Goal: Transaction & Acquisition: Purchase product/service

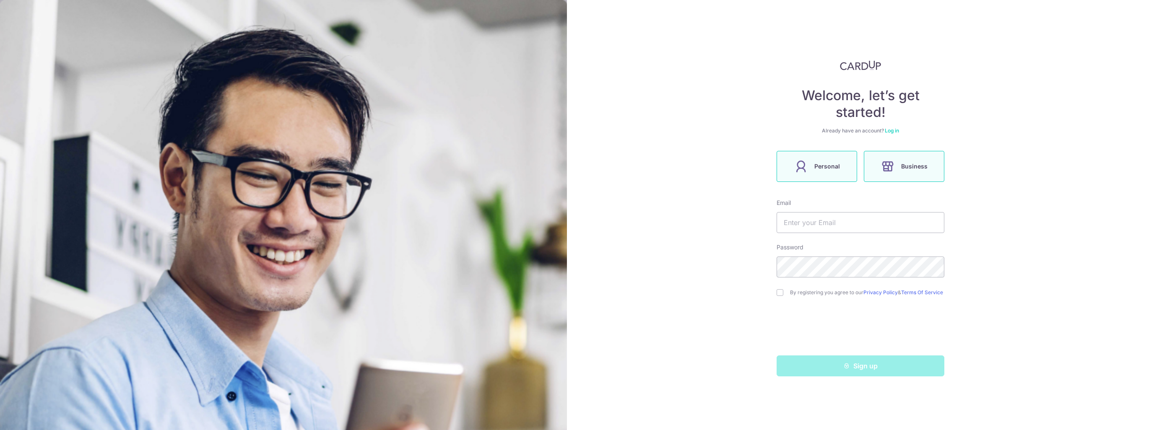
click at [854, 173] on label "Personal" at bounding box center [817, 166] width 81 height 31
click at [819, 230] on input "text" at bounding box center [861, 222] width 168 height 21
click at [824, 222] on input "text" at bounding box center [861, 222] width 168 height 21
type input "elvan.ng@blueowl.com"
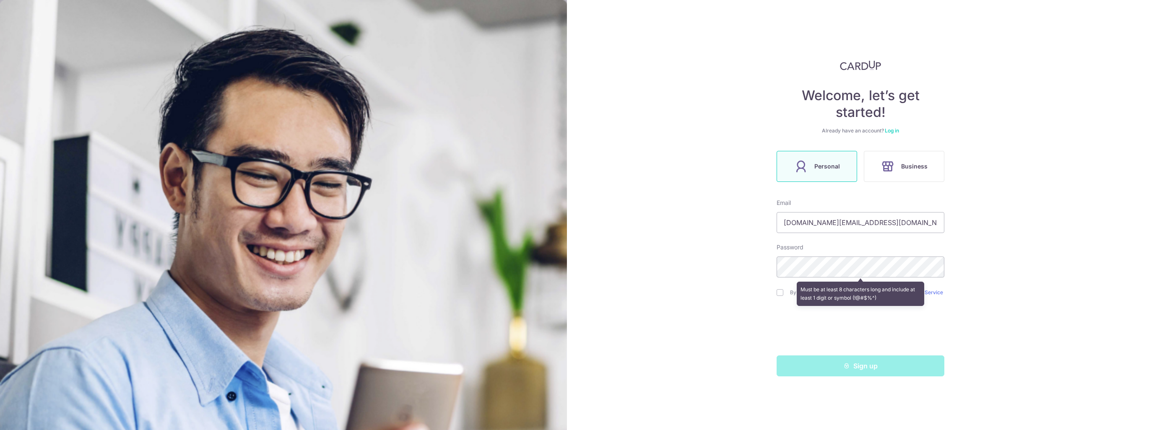
click at [716, 295] on div "Welcome, let’s get started! Already have an account? Log in Personal Business E…" at bounding box center [860, 215] width 587 height 430
drag, startPoint x: 998, startPoint y: 249, endPoint x: 958, endPoint y: 221, distance: 49.1
click at [996, 251] on div "Welcome, let’s get started! Already have an account? Log in Personal Business E…" at bounding box center [860, 215] width 587 height 430
click at [780, 295] on input "checkbox" at bounding box center [780, 292] width 7 height 7
checkbox input "true"
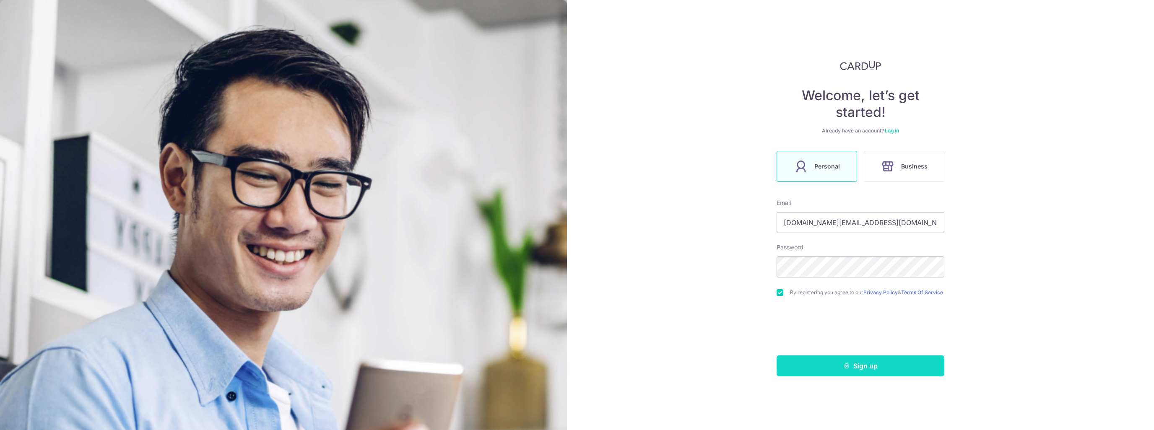
click at [844, 370] on icon "submit" at bounding box center [846, 366] width 7 height 7
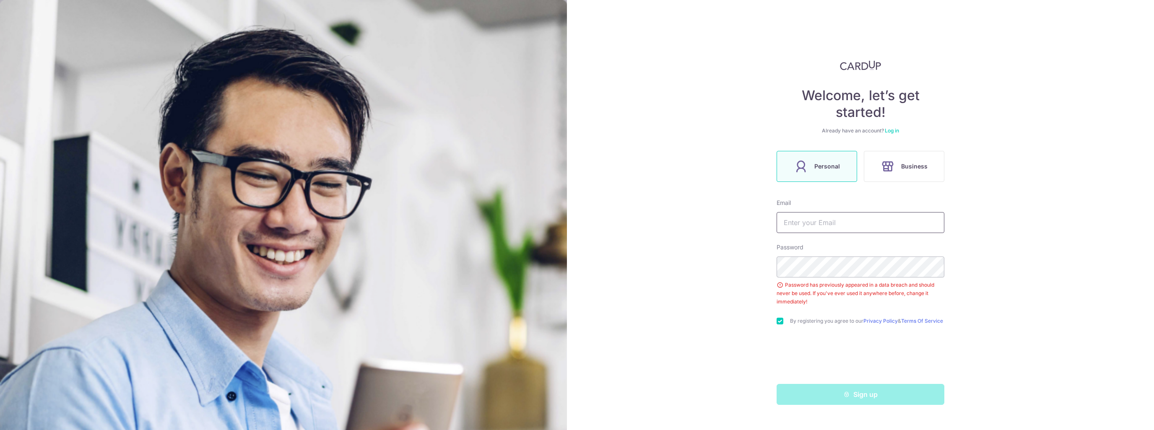
click at [817, 215] on input "text" at bounding box center [861, 222] width 168 height 21
drag, startPoint x: 817, startPoint y: 223, endPoint x: 913, endPoint y: 218, distance: 96.2
click at [913, 218] on input "elvan.ng@blueowl.com" at bounding box center [861, 222] width 168 height 21
type input "[DOMAIN_NAME][EMAIL_ADDRESS][DOMAIN_NAME]"
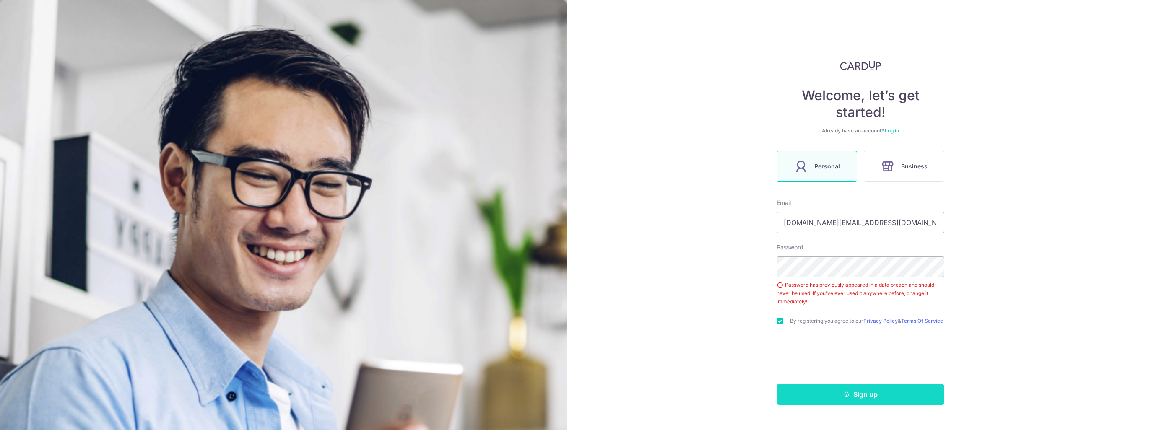
click at [832, 391] on button "Sign up" at bounding box center [861, 394] width 168 height 21
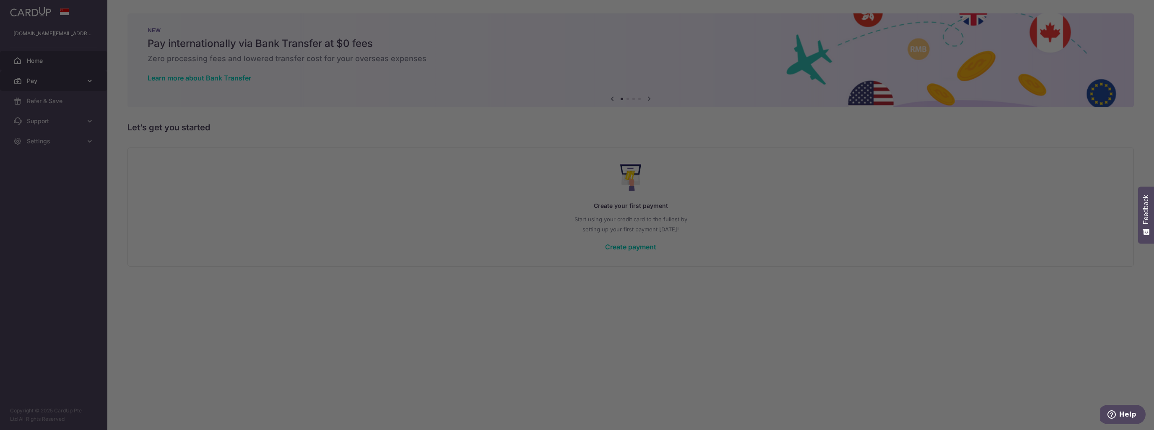
click at [93, 80] on body "elvan.ng@gmail.com Home Pay Payments Recipients Cards Refer & Save Support FAQ …" at bounding box center [577, 215] width 1154 height 430
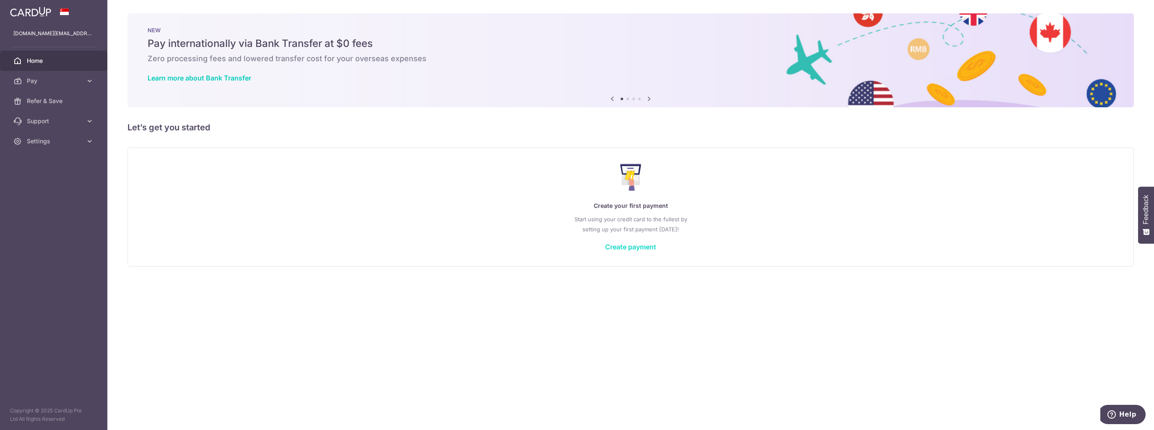
click at [618, 246] on link "Create payment" at bounding box center [630, 247] width 51 height 8
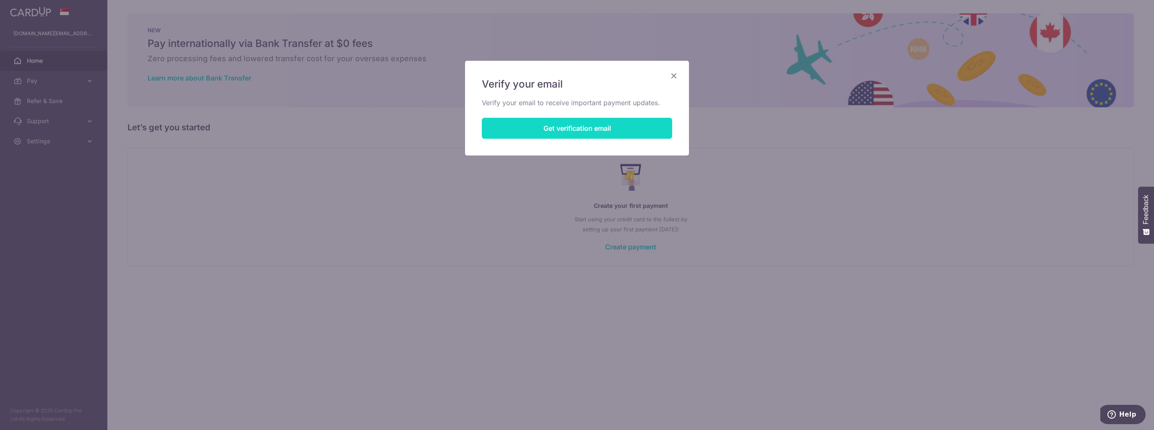
click at [575, 130] on button "Get verification email" at bounding box center [577, 128] width 190 height 21
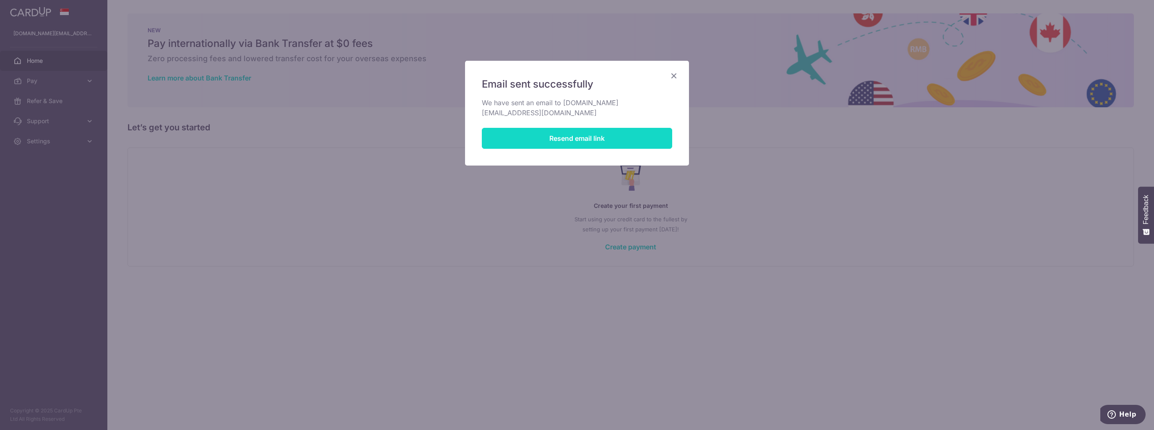
click at [575, 130] on button "Resend email link" at bounding box center [577, 138] width 190 height 21
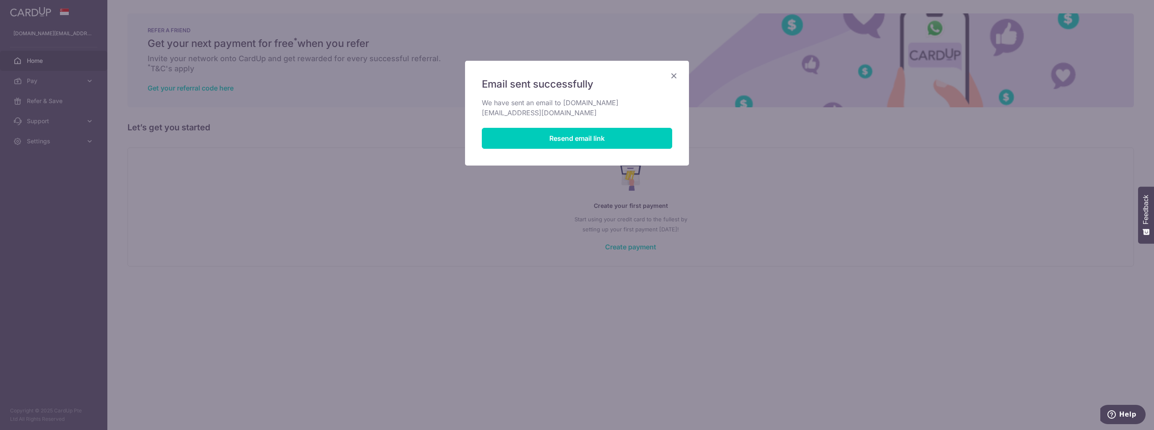
click at [673, 78] on icon "Close" at bounding box center [674, 75] width 10 height 10
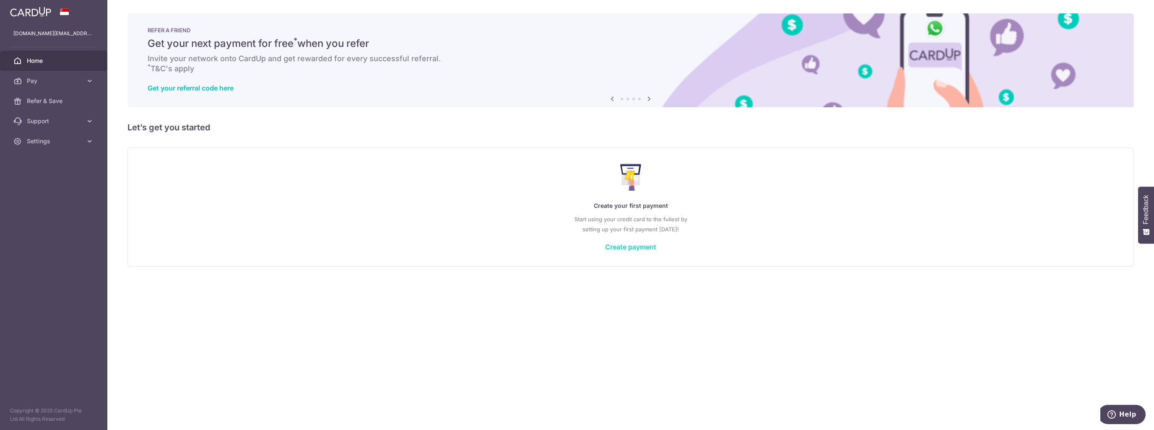
click at [617, 245] on link "Create payment" at bounding box center [630, 247] width 51 height 8
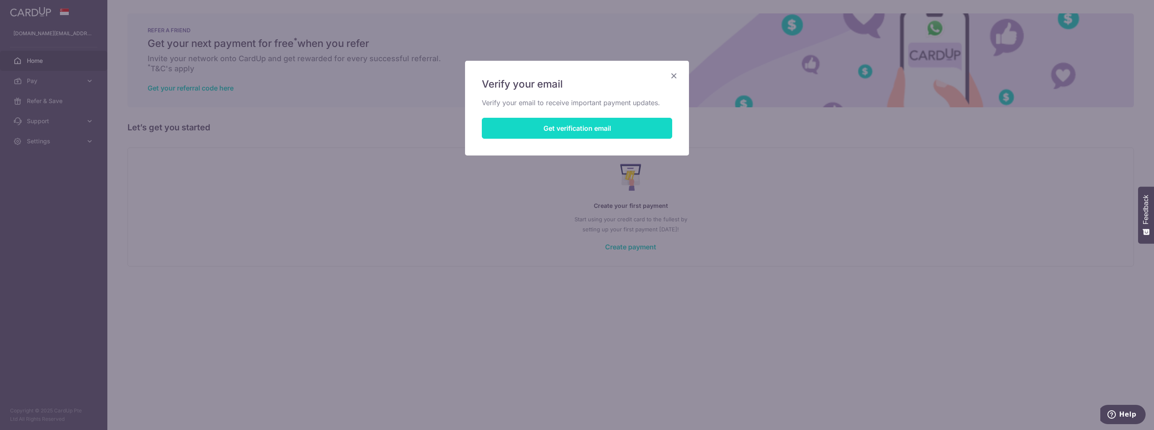
click at [582, 133] on button "Get verification email" at bounding box center [577, 128] width 190 height 21
click at [669, 78] on icon "Close" at bounding box center [674, 75] width 10 height 10
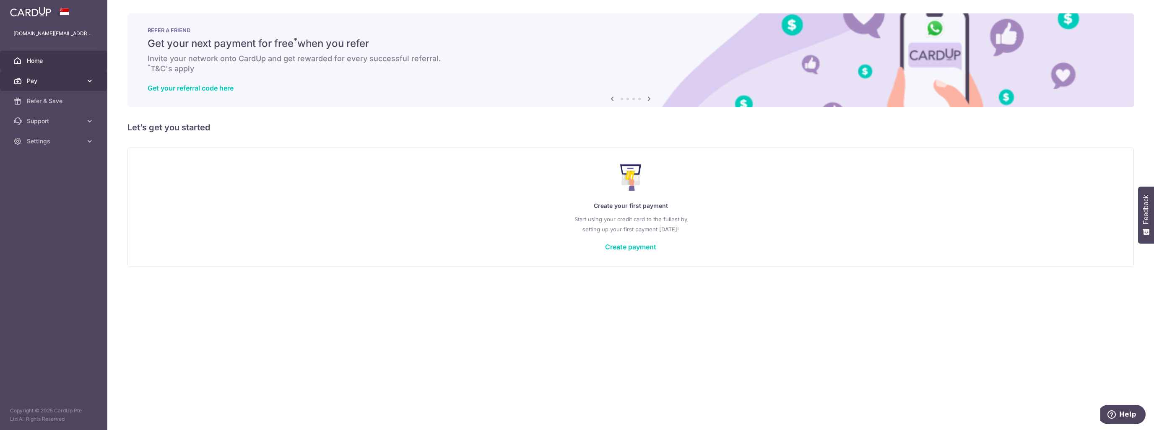
click at [49, 83] on span "Pay" at bounding box center [54, 81] width 55 height 8
click at [55, 102] on span "Payments" at bounding box center [54, 101] width 55 height 8
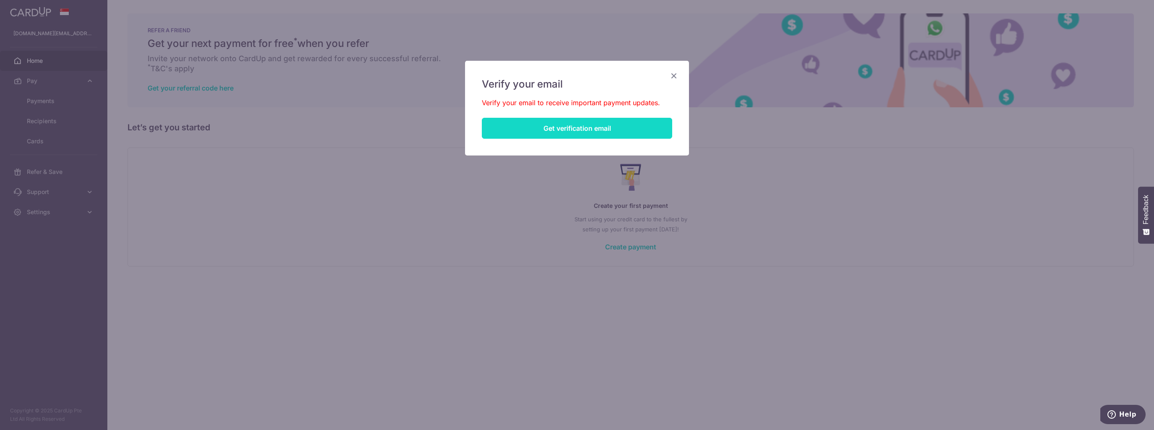
click at [554, 128] on button "Get verification email" at bounding box center [577, 128] width 190 height 21
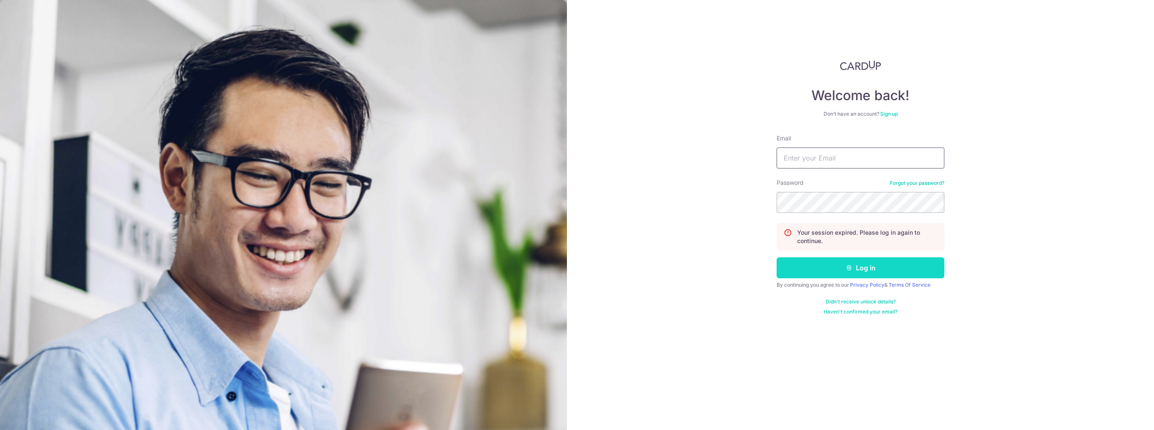
type input "[DOMAIN_NAME][EMAIL_ADDRESS][DOMAIN_NAME]"
click at [856, 276] on button "Log in" at bounding box center [861, 268] width 168 height 21
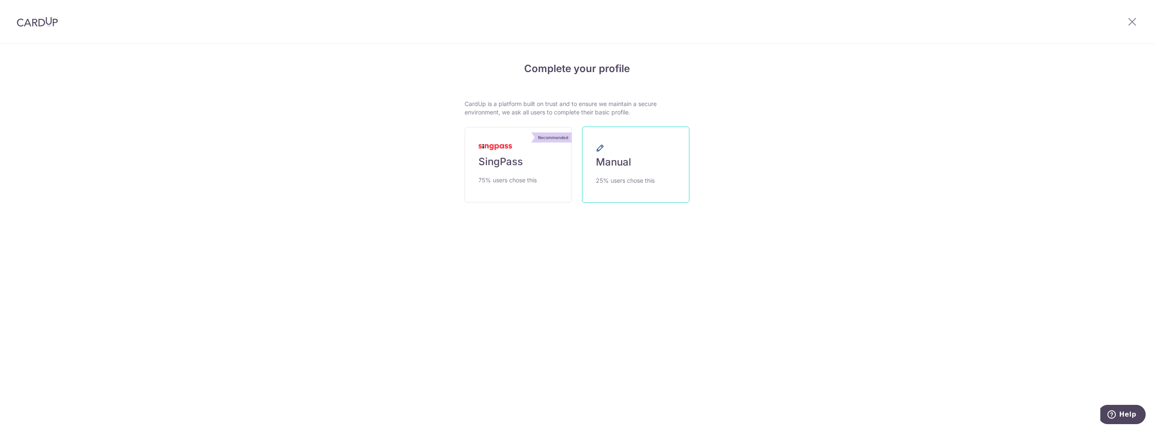
click at [630, 160] on span "Manual" at bounding box center [613, 162] width 35 height 13
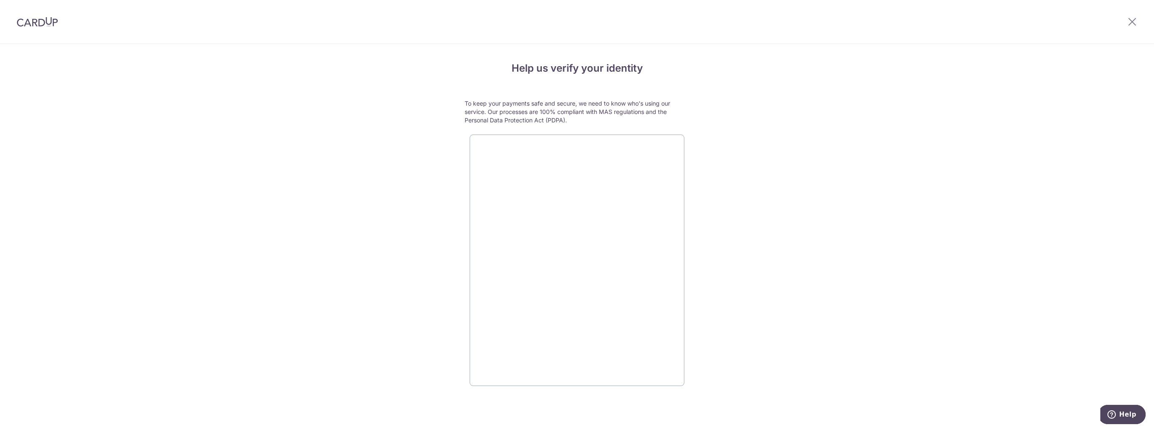
drag, startPoint x: 612, startPoint y: 290, endPoint x: 828, endPoint y: 255, distance: 218.3
click at [829, 257] on div "Help us verify your identity To keep your payments safe and secure, we need to …" at bounding box center [577, 237] width 1154 height 386
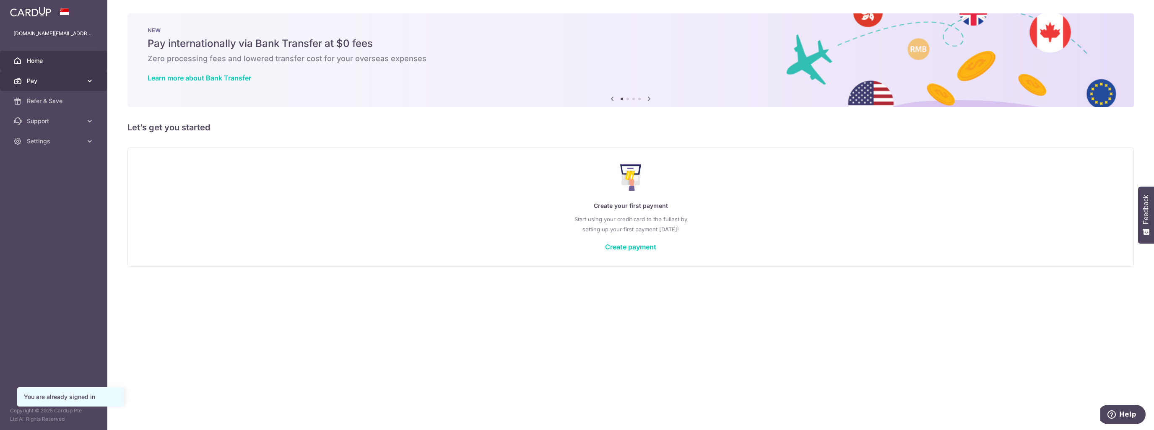
click at [92, 79] on icon at bounding box center [90, 81] width 8 height 8
click at [50, 103] on span "Payments" at bounding box center [54, 101] width 55 height 8
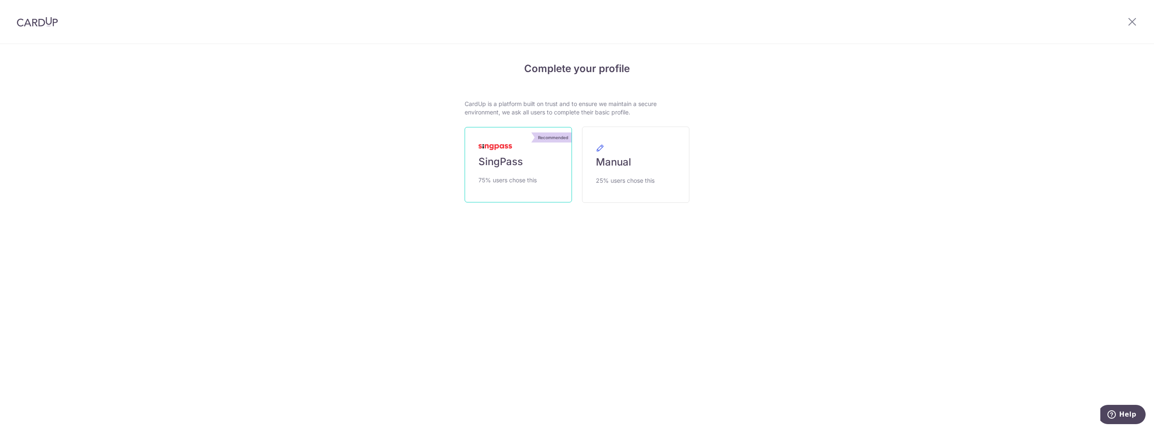
click at [523, 182] on span "75% users chose this" at bounding box center [508, 180] width 58 height 10
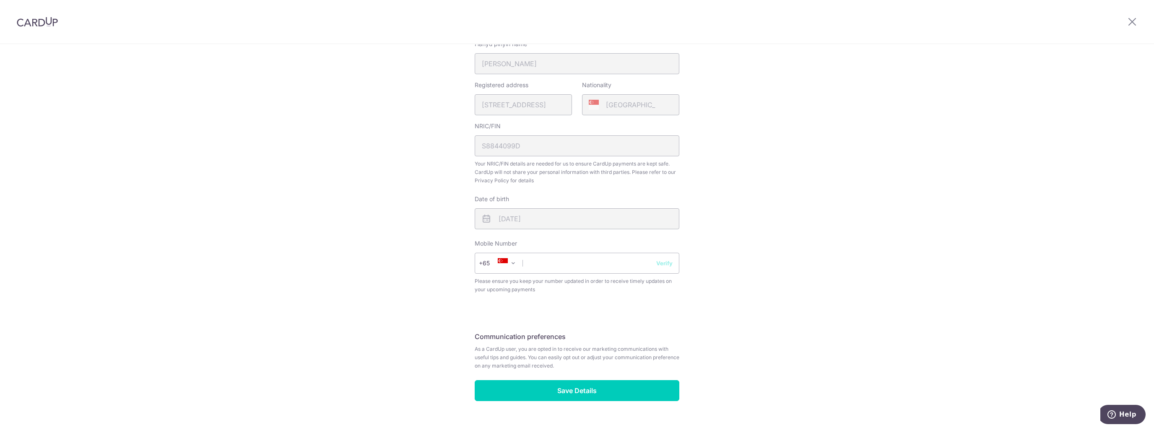
scroll to position [225, 0]
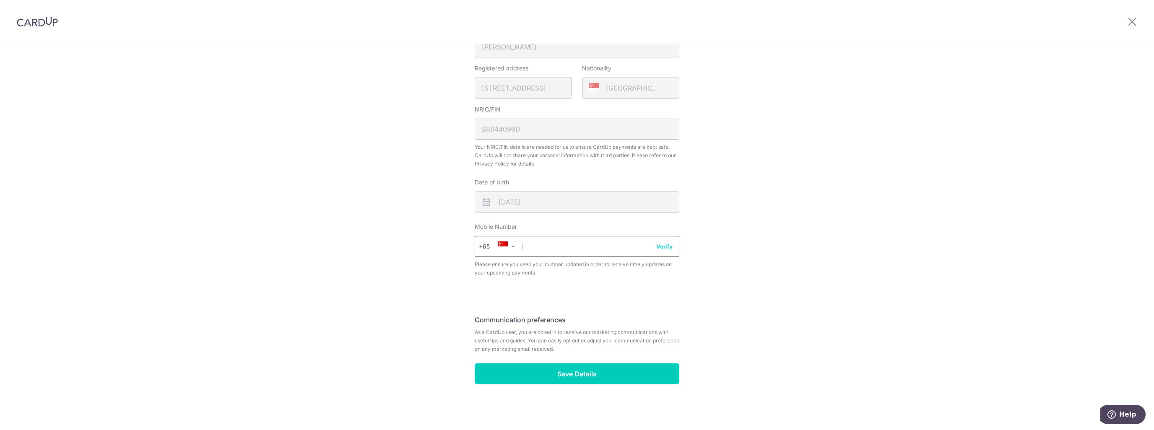
click at [569, 247] on input "text" at bounding box center [577, 246] width 205 height 21
type input "91729820"
click at [658, 249] on button "Verify" at bounding box center [664, 246] width 16 height 8
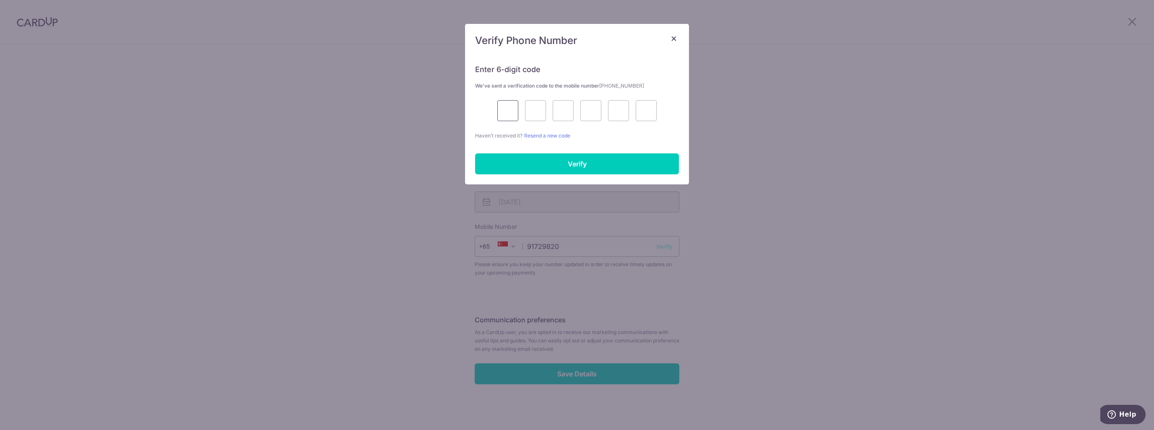
click at [512, 110] on input "text" at bounding box center [507, 110] width 21 height 21
type input "1"
type input "5"
type input "0"
type input "4"
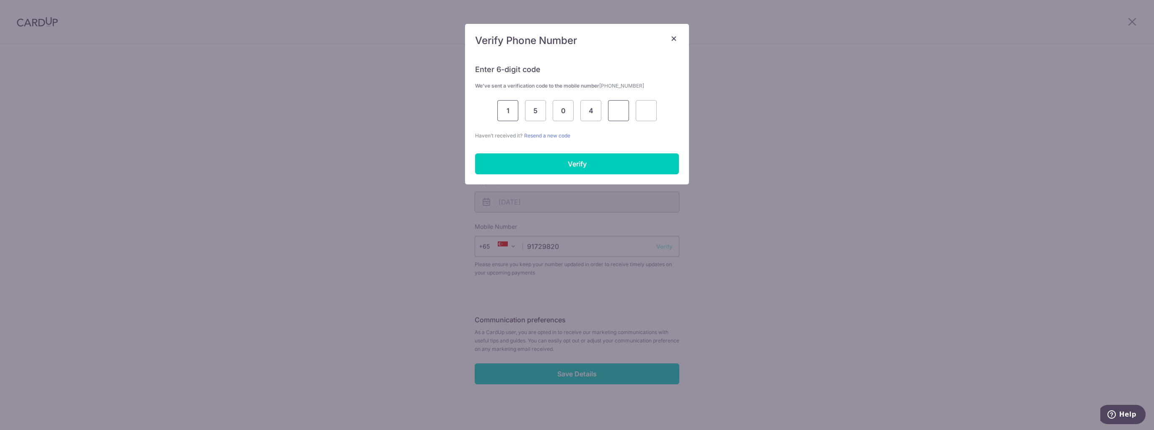
type input "2"
type input "6"
click at [611, 168] on input "Verify" at bounding box center [577, 164] width 204 height 21
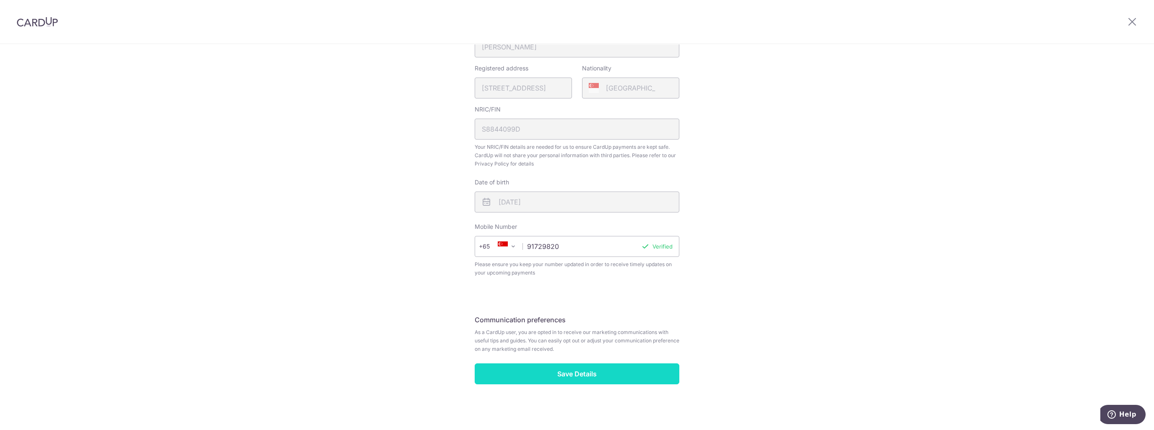
click at [548, 374] on input "Save Details" at bounding box center [577, 374] width 205 height 21
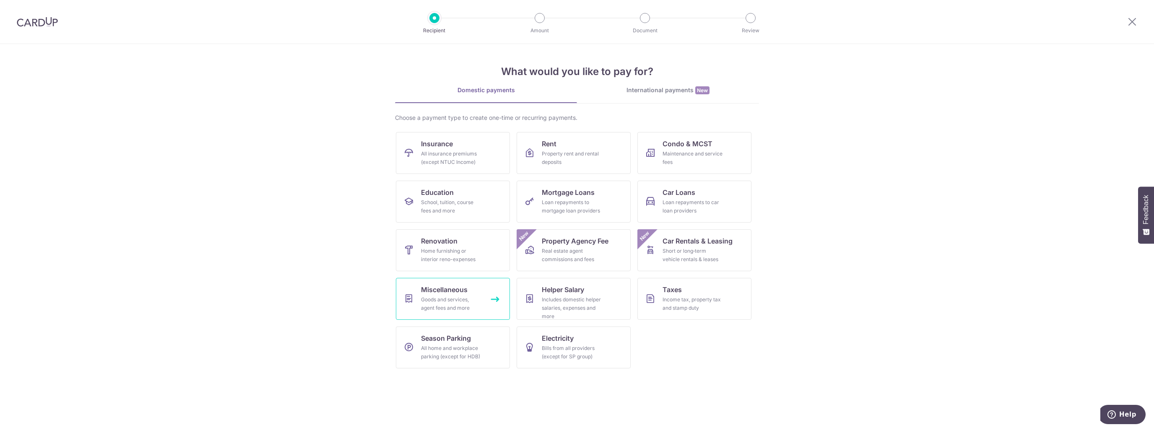
click at [451, 297] on div "Goods and services, agent fees and more" at bounding box center [451, 304] width 60 height 17
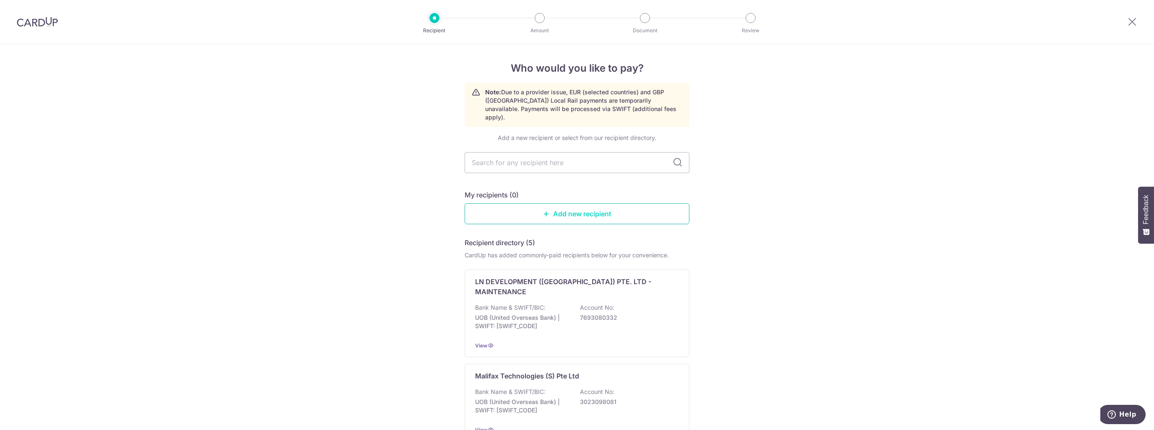
click at [563, 204] on link "Add new recipient" at bounding box center [577, 213] width 225 height 21
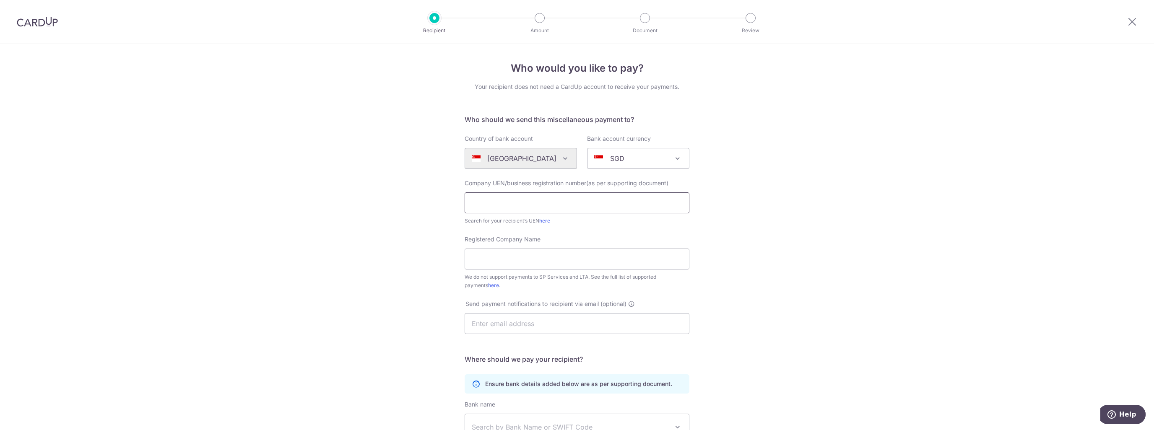
click at [496, 203] on input "text" at bounding box center [577, 203] width 225 height 21
click at [540, 257] on input "Registered Company Name" at bounding box center [577, 259] width 225 height 21
click at [484, 259] on input "Registered Company Name" at bounding box center [577, 259] width 225 height 21
paste input "My Private Chef Pte Ltd"
type input "My Private Chef Pte Ltd"
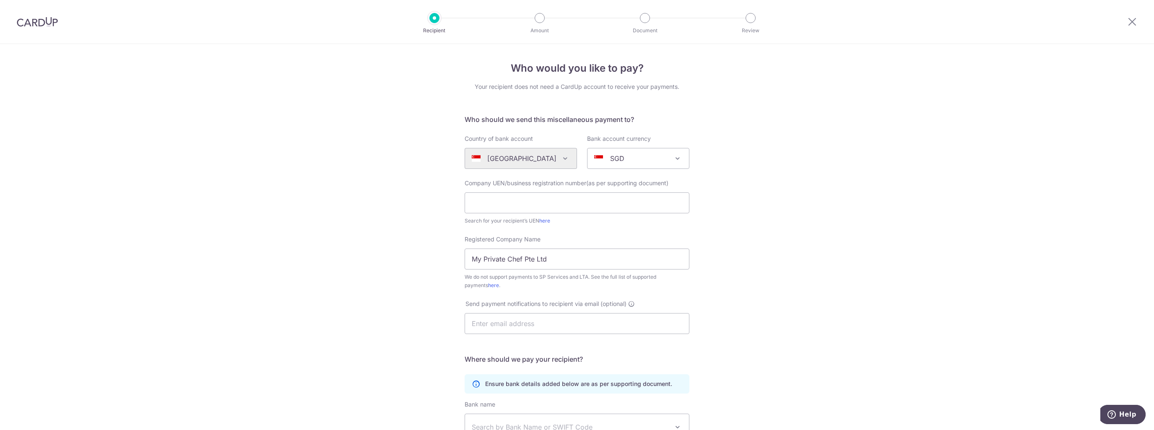
click at [410, 276] on div "Who would you like to pay? Your recipient does not need a CardUp account to rec…" at bounding box center [577, 304] width 1154 height 520
click at [543, 222] on link "here" at bounding box center [544, 221] width 11 height 6
click at [554, 328] on input "text" at bounding box center [577, 323] width 225 height 21
click at [555, 325] on input "text" at bounding box center [577, 323] width 225 height 21
click at [528, 203] on input "text" at bounding box center [577, 203] width 225 height 21
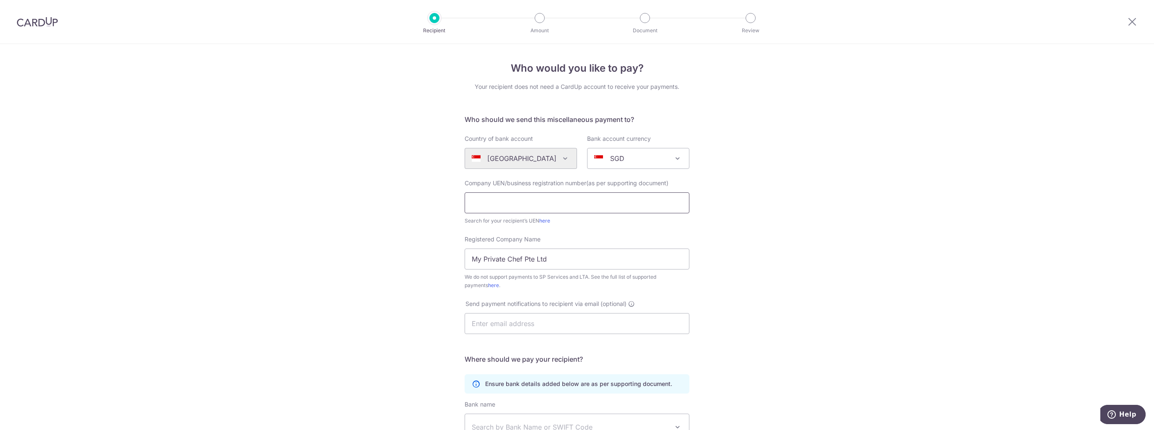
paste input "201317999K"
type input "201317999K"
click at [541, 324] on input "text" at bounding box center [577, 323] width 225 height 21
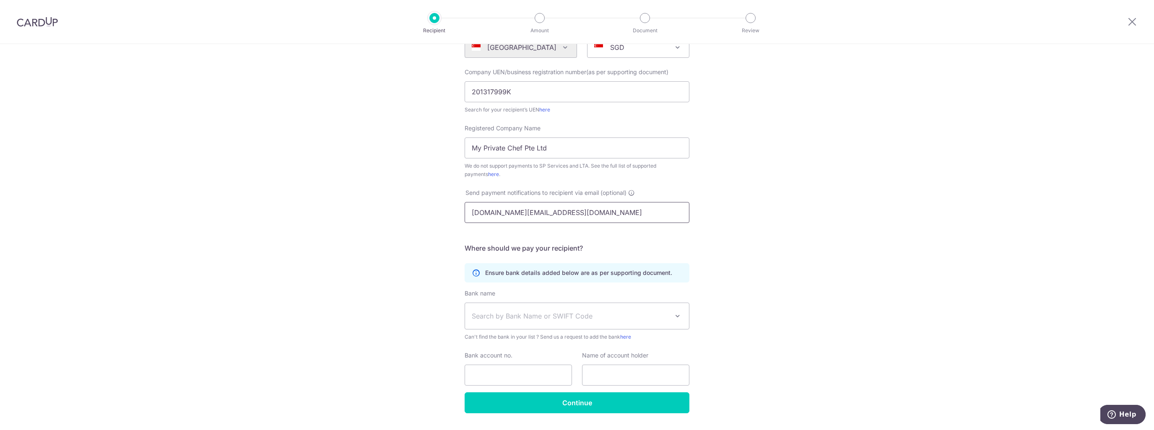
scroll to position [126, 0]
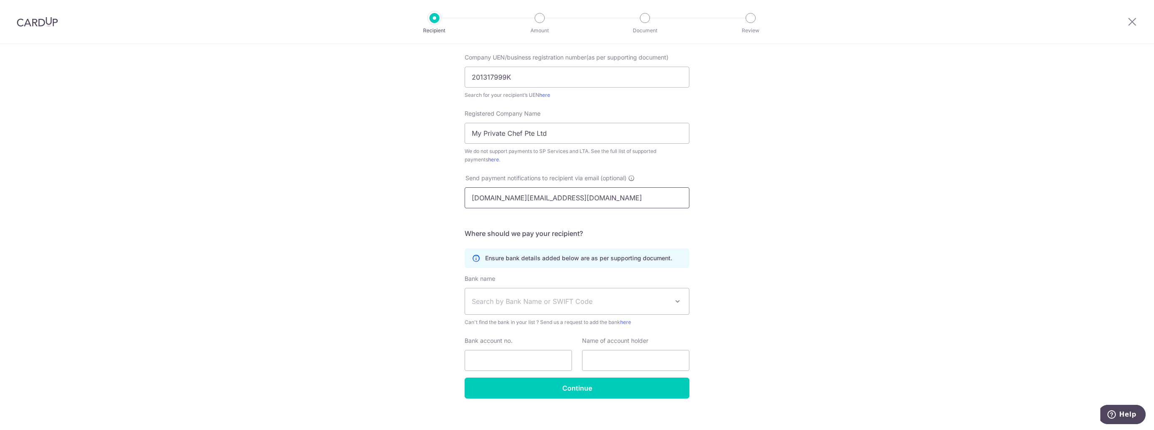
type input "elvan.ng@gmail.com"
click at [558, 302] on span "Search by Bank Name or SWIFT Code" at bounding box center [570, 302] width 197 height 10
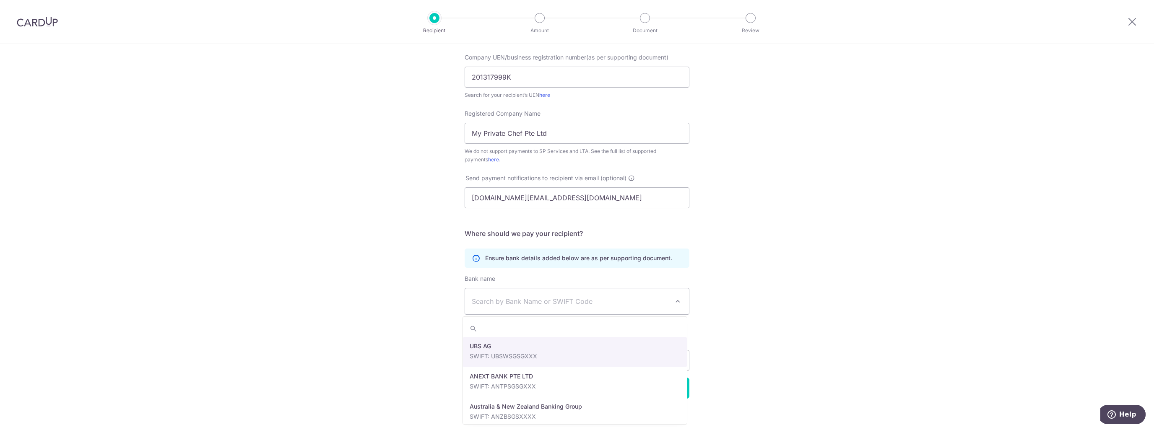
click at [535, 333] on input "search" at bounding box center [575, 328] width 224 height 17
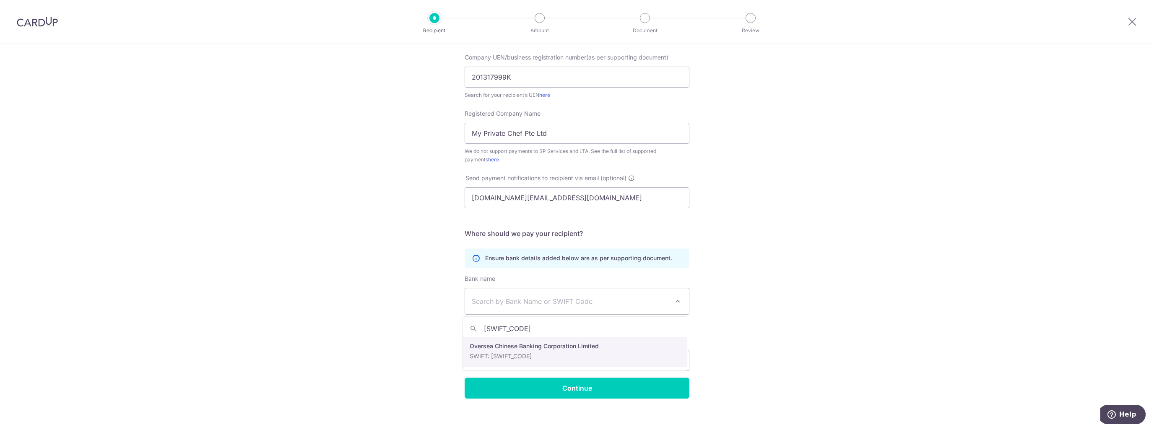
type input "OCBCSGSG"
select select "12"
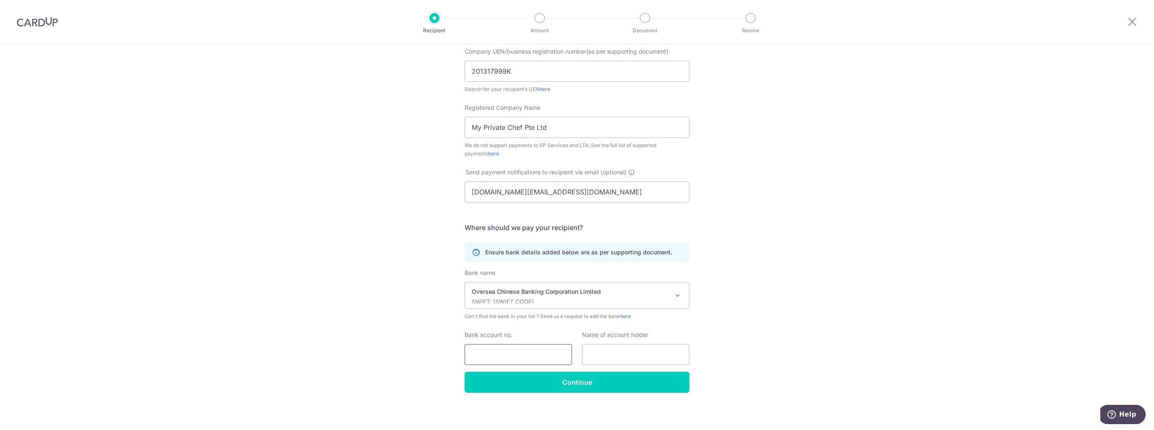
scroll to position [133, 0]
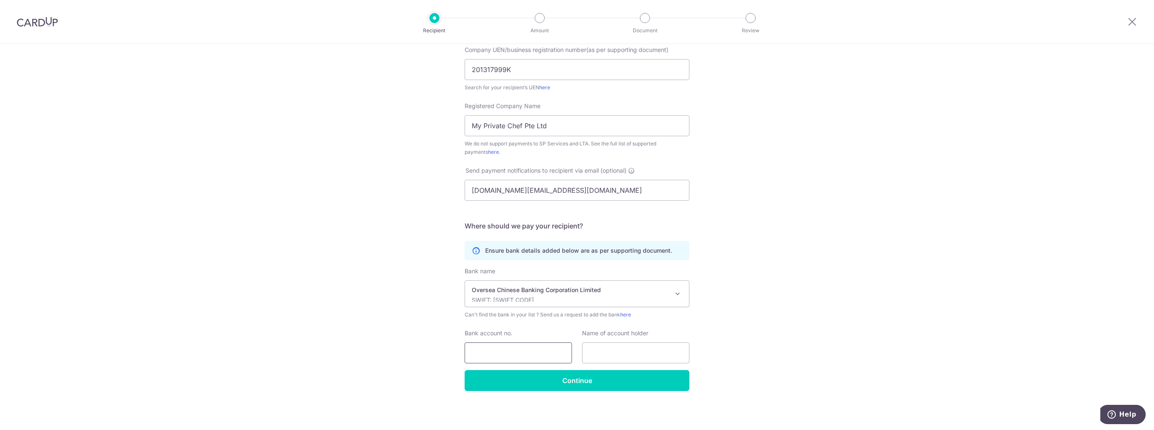
drag, startPoint x: 463, startPoint y: 351, endPoint x: 476, endPoint y: 351, distance: 13.4
click at [476, 351] on input "Bank account no." at bounding box center [518, 353] width 107 height 21
paste input "588-120568001"
click at [483, 353] on input "588-120568001" at bounding box center [518, 353] width 107 height 21
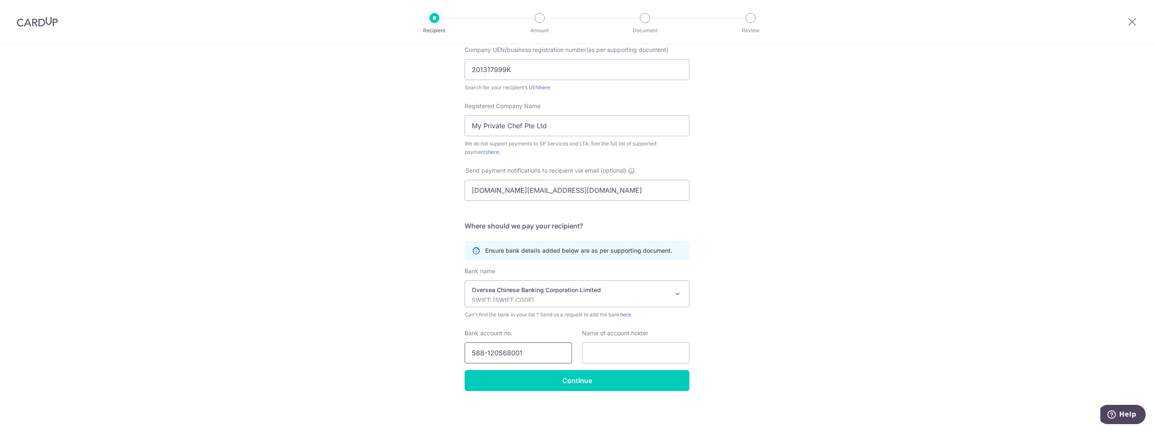
drag, startPoint x: 485, startPoint y: 351, endPoint x: 490, endPoint y: 341, distance: 11.3
click at [485, 351] on input "588-120568001" at bounding box center [518, 353] width 107 height 21
type input "588120568001"
click at [609, 357] on input "text" at bounding box center [635, 353] width 107 height 21
click at [613, 355] on input "text" at bounding box center [635, 353] width 107 height 21
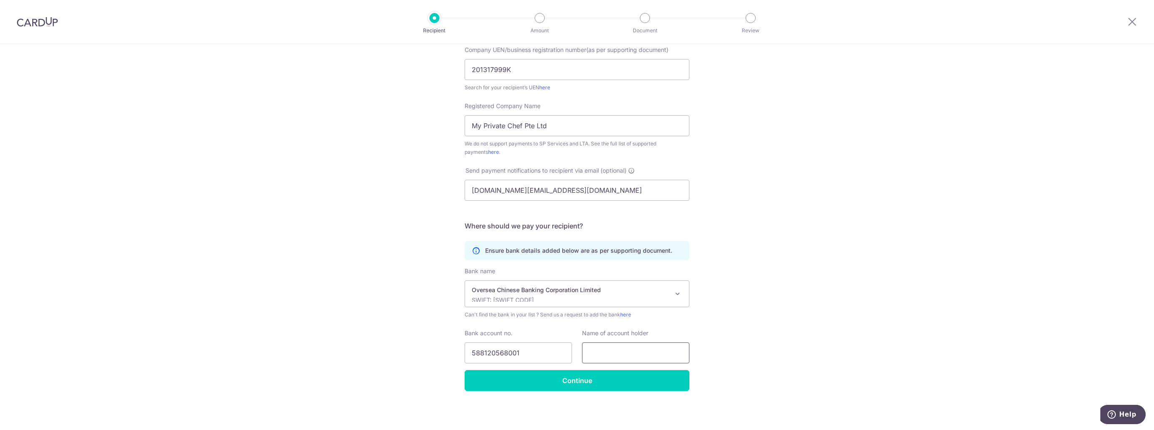
paste input "My Private Chef Pte Ltd"
type input "My Private Chef Pte Ltd"
click at [608, 379] on input "Continue" at bounding box center [577, 380] width 225 height 21
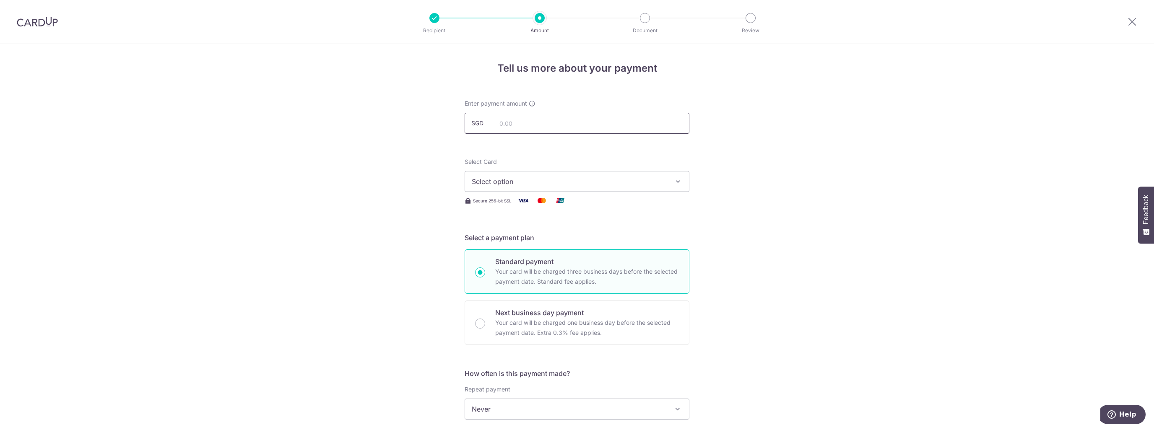
click at [528, 125] on input "text" at bounding box center [577, 123] width 225 height 21
paste input "13,625"
click at [522, 182] on span "Select option" at bounding box center [569, 182] width 195 height 10
type input "13,625.00"
click at [522, 201] on span "Add credit card" at bounding box center [584, 205] width 195 height 8
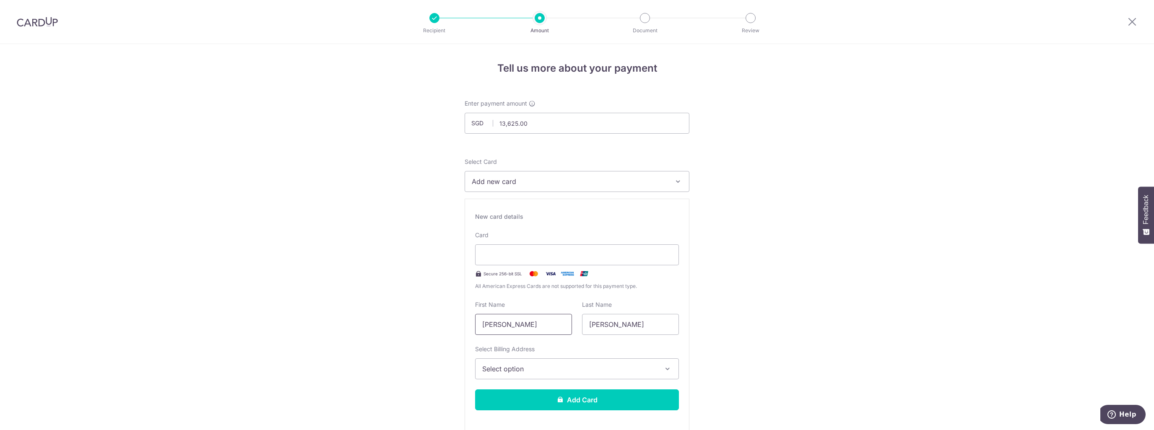
drag, startPoint x: 518, startPoint y: 326, endPoint x: 399, endPoint y: 323, distance: 119.2
type input "Elvan"
click at [525, 367] on span "Select option" at bounding box center [569, 369] width 174 height 10
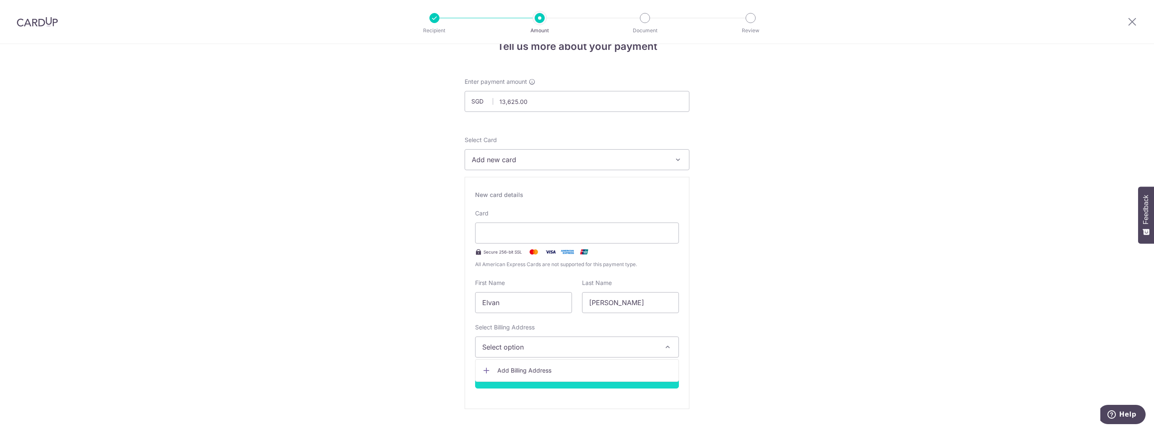
scroll to position [42, 0]
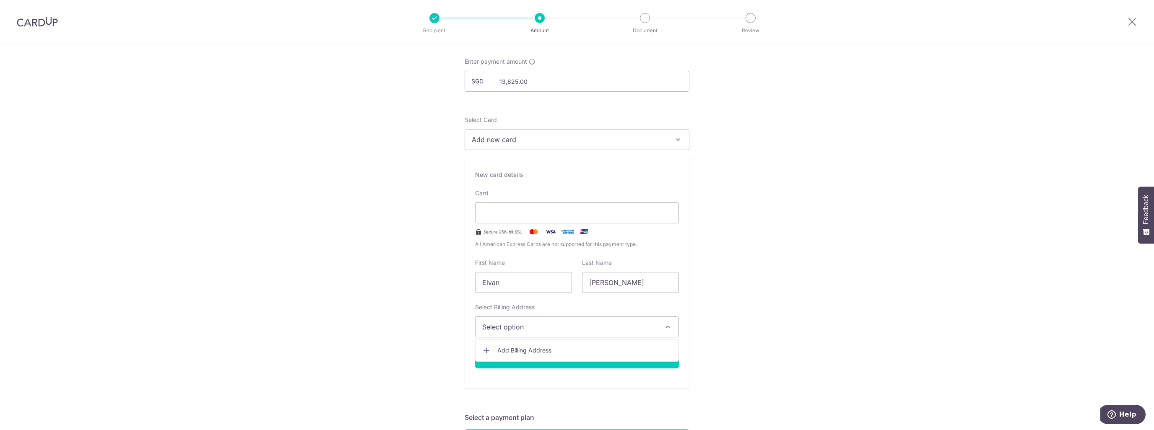
click at [530, 353] on span "Add Billing Address" at bounding box center [584, 350] width 174 height 8
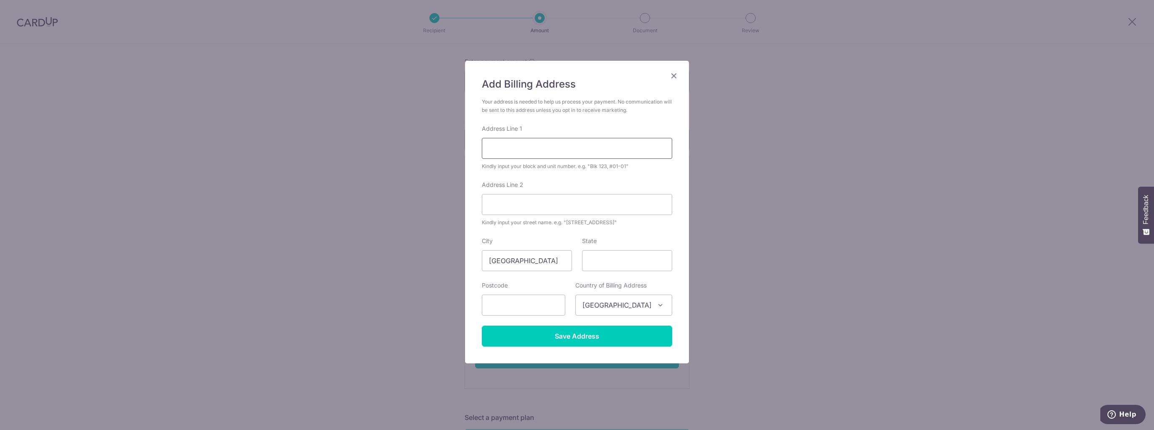
click at [524, 145] on input "Address Line 1" at bounding box center [577, 148] width 190 height 21
type input "232 Commonwealth Avenue"
type input "#16-15"
click at [625, 264] on input "State" at bounding box center [627, 260] width 90 height 21
type input "Singapore"
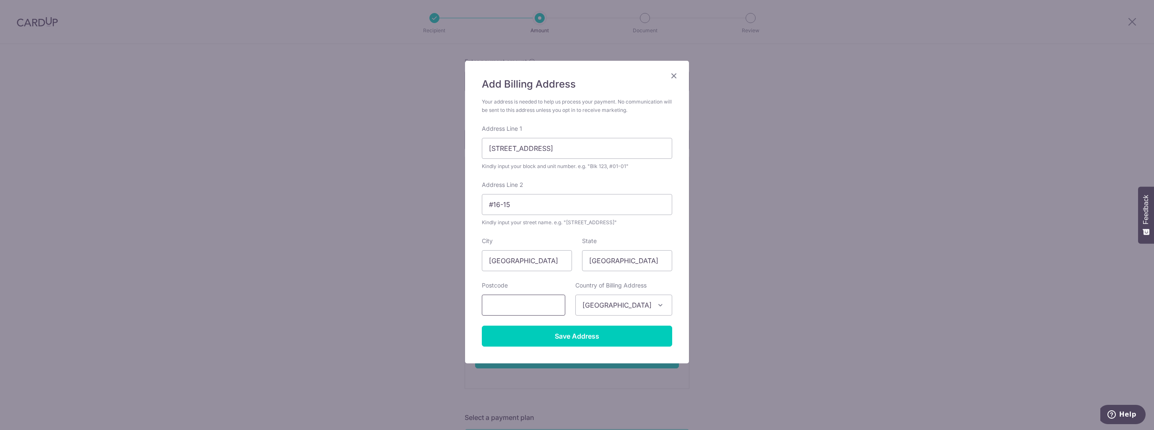
click at [540, 301] on input "text" at bounding box center [523, 305] width 83 height 21
type input "149740"
click at [575, 335] on input "Save Address" at bounding box center [577, 336] width 190 height 21
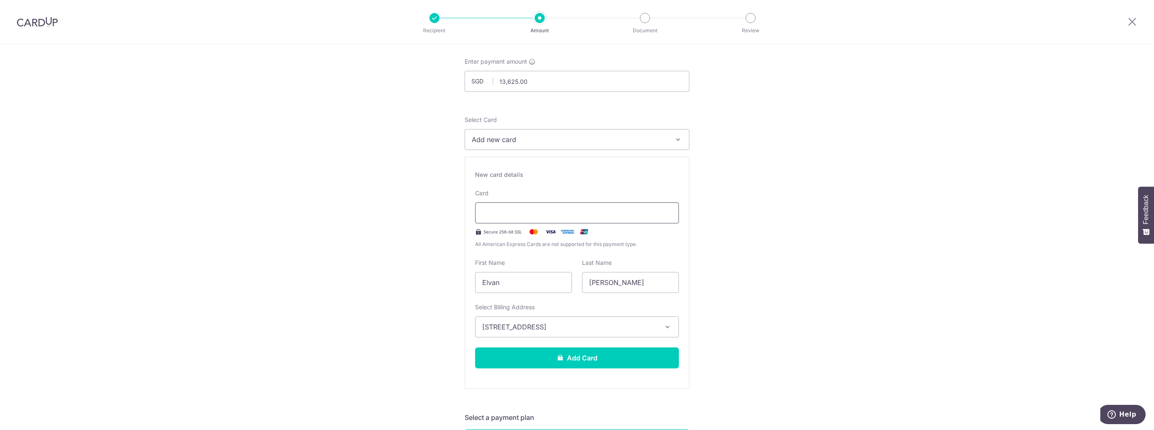
click at [625, 207] on div at bounding box center [577, 213] width 204 height 21
click at [613, 353] on button "Add Card" at bounding box center [577, 358] width 204 height 21
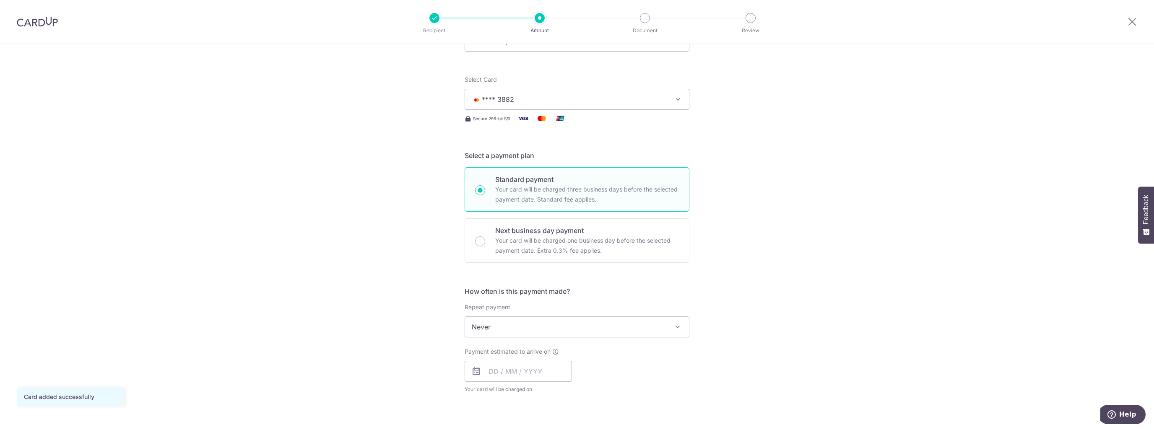
scroll to position [84, 0]
click at [520, 366] on input "text" at bounding box center [518, 369] width 107 height 21
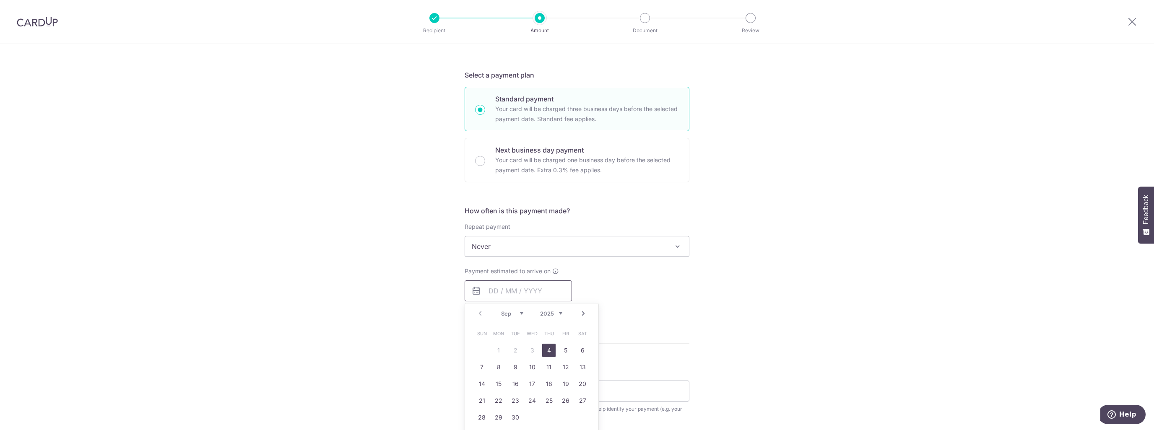
scroll to position [168, 0]
click at [773, 300] on div "Tell us more about your payment Enter payment amount SGD 13,625.00 13625.00 Car…" at bounding box center [577, 255] width 1154 height 759
click at [555, 268] on icon at bounding box center [555, 266] width 7 height 7
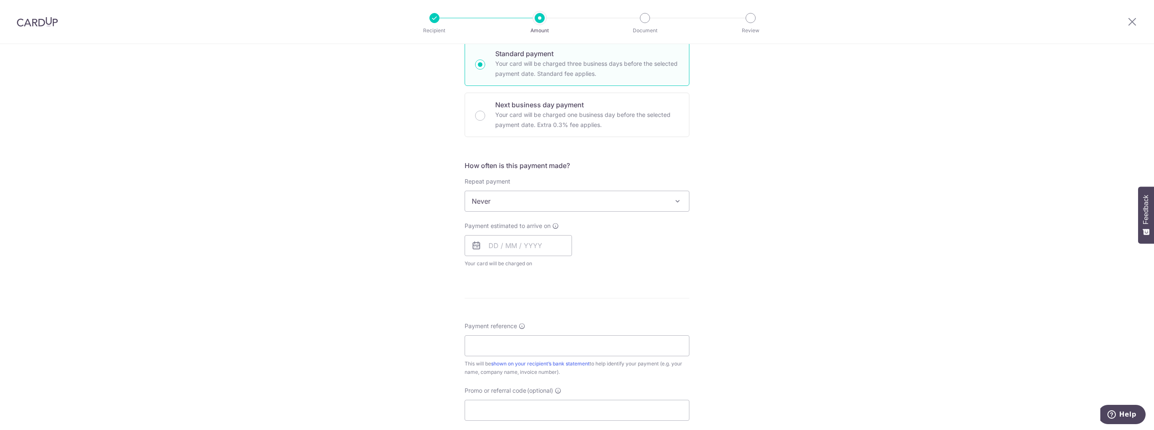
scroll to position [210, 0]
click at [508, 253] on input "text" at bounding box center [518, 244] width 107 height 21
click at [544, 302] on link "4" at bounding box center [548, 303] width 13 height 13
type input "04/09/2025"
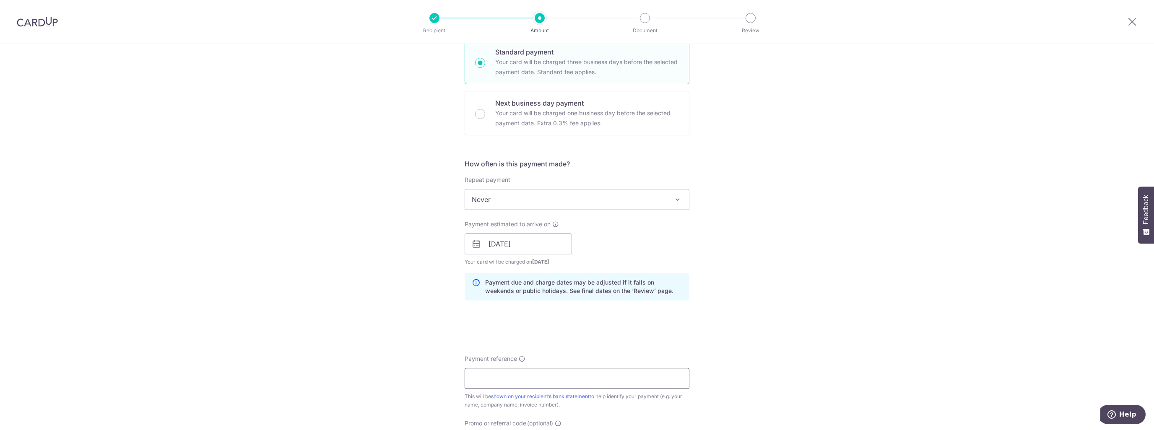
drag, startPoint x: 489, startPoint y: 392, endPoint x: 489, endPoint y: 380, distance: 11.7
click at [489, 393] on div "This will be shown on your recipient’s bank statement to help identify your pay…" at bounding box center [577, 401] width 225 height 17
click at [489, 378] on input "Payment reference" at bounding box center [577, 378] width 225 height 21
paste input "MPCINV250121"
click at [603, 381] on input "MPCINV250121" at bounding box center [577, 378] width 225 height 21
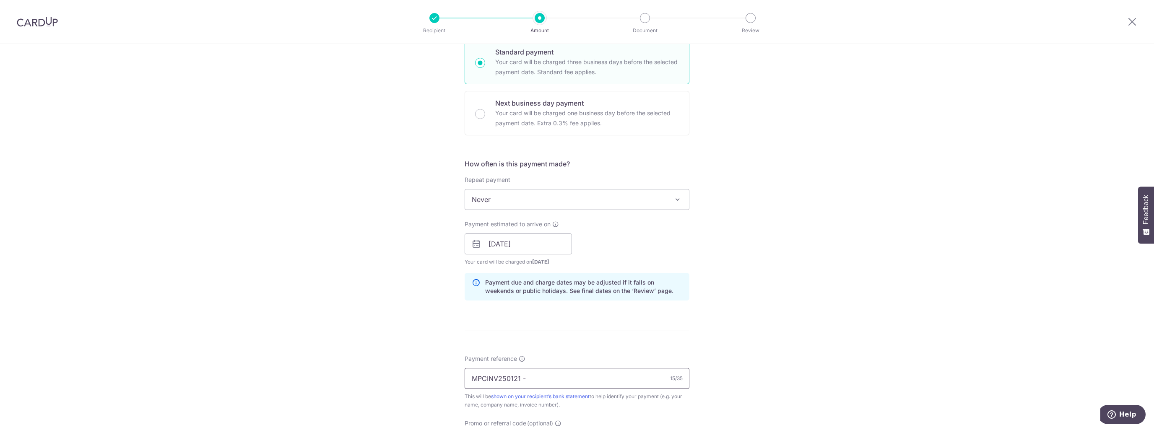
paste input "2672"
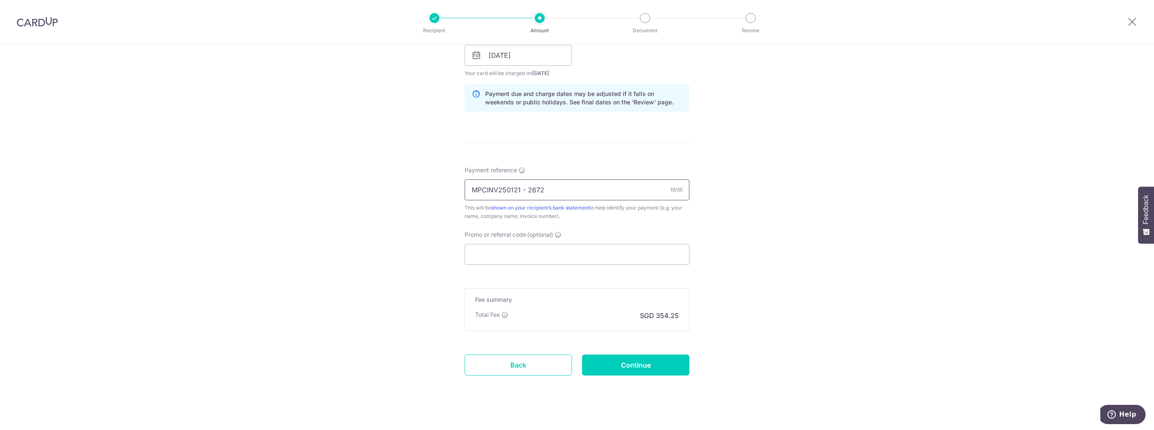
scroll to position [406, 0]
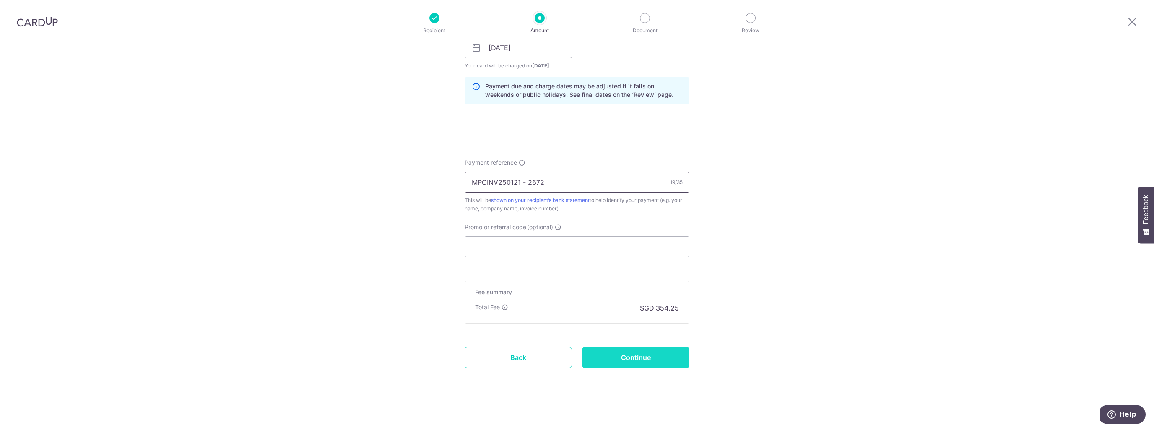
type input "MPCINV250121 - 2672"
click at [629, 358] on input "Continue" at bounding box center [635, 357] width 107 height 21
type input "Create Schedule"
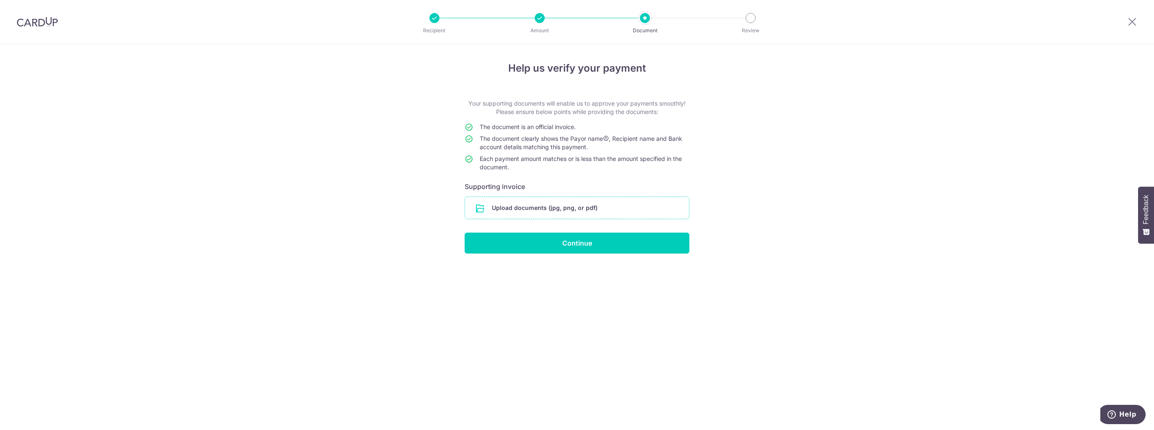
click at [575, 207] on input "file" at bounding box center [577, 208] width 224 height 22
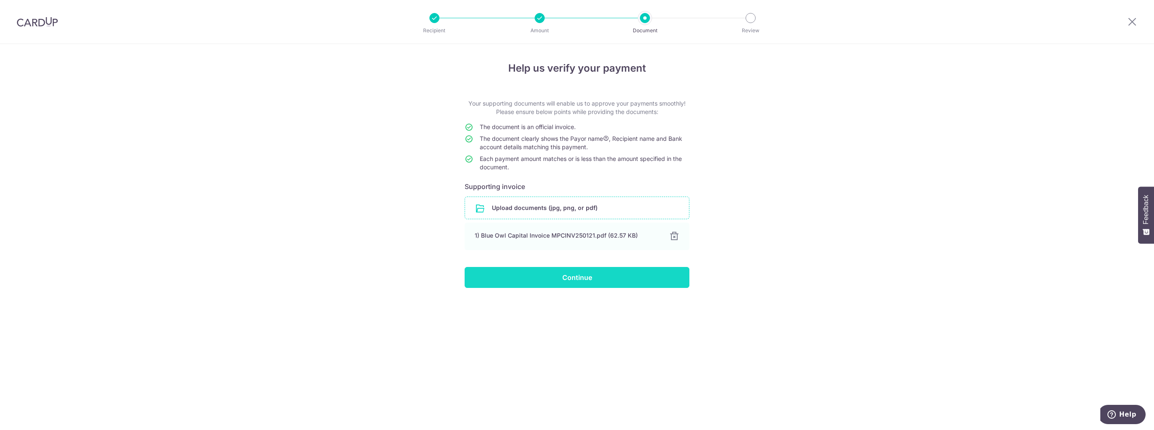
click at [570, 281] on input "Continue" at bounding box center [577, 277] width 225 height 21
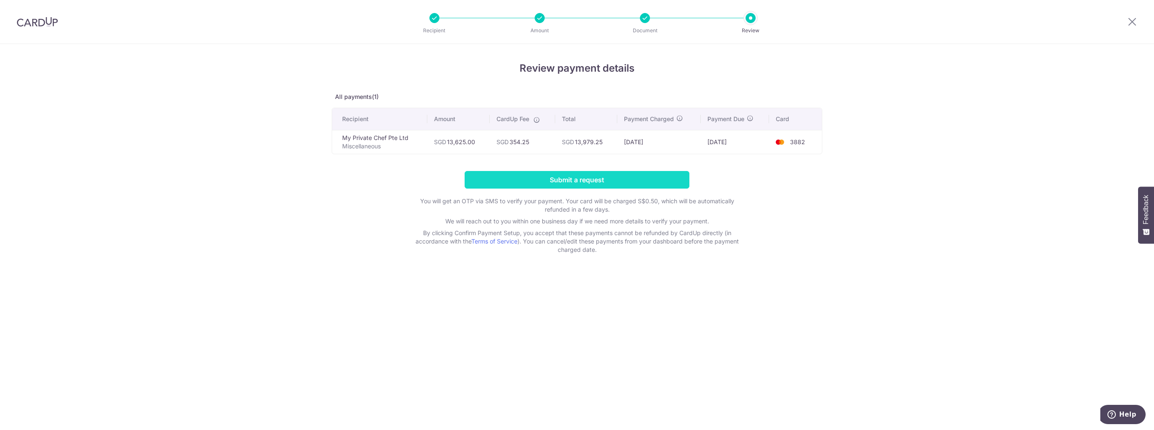
click at [554, 178] on input "Submit a request" at bounding box center [577, 180] width 225 height 18
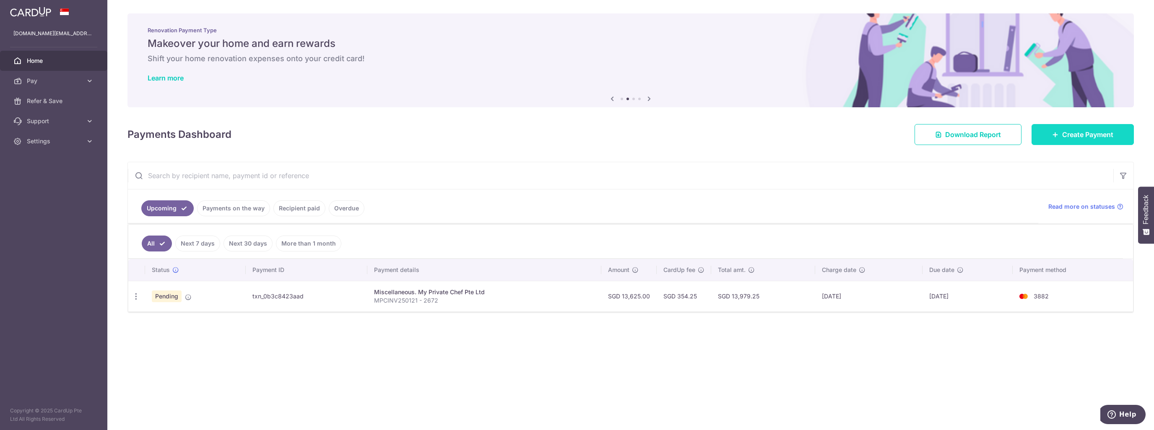
click at [1072, 136] on span "Create Payment" at bounding box center [1087, 135] width 51 height 10
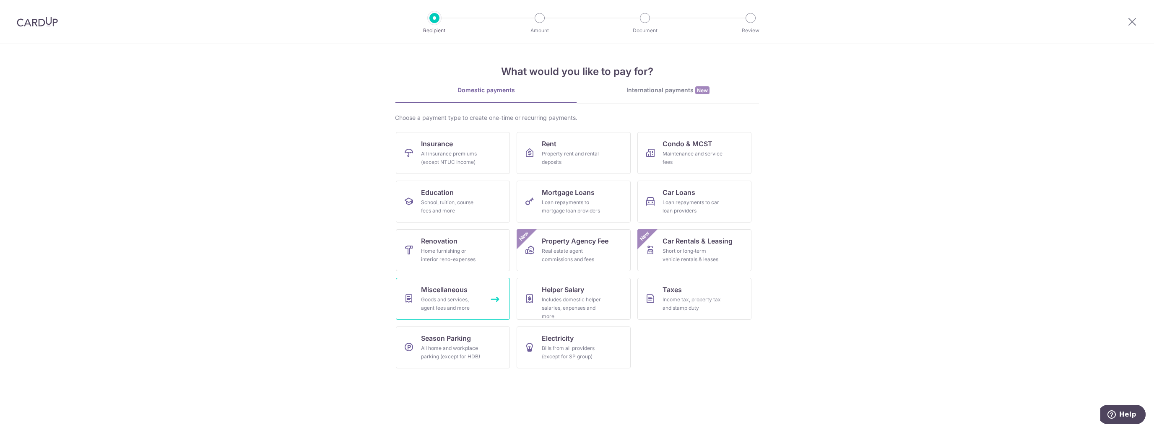
click at [456, 302] on div "Goods and services, agent fees and more" at bounding box center [451, 304] width 60 height 17
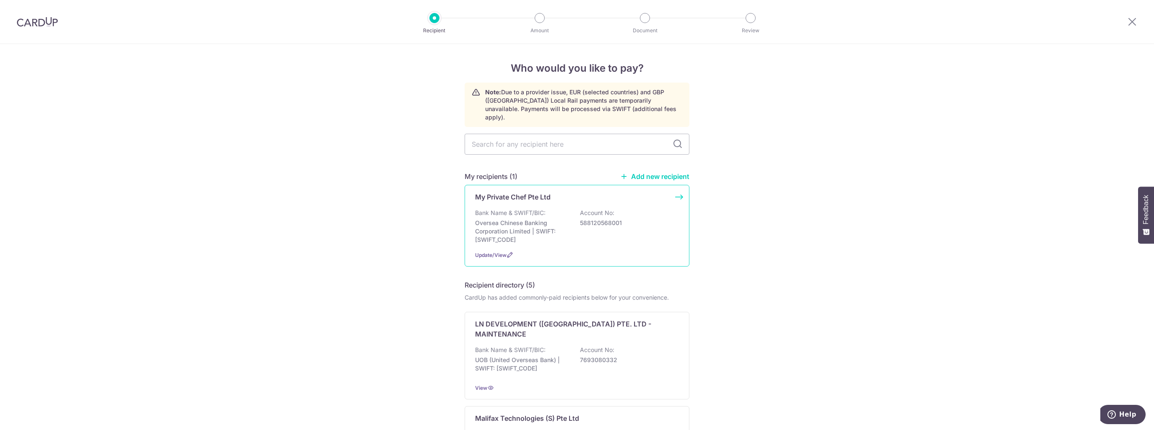
click at [543, 219] on p "Oversea Chinese Banking Corporation Limited | SWIFT: [SWIFT_CODE]" at bounding box center [522, 231] width 94 height 25
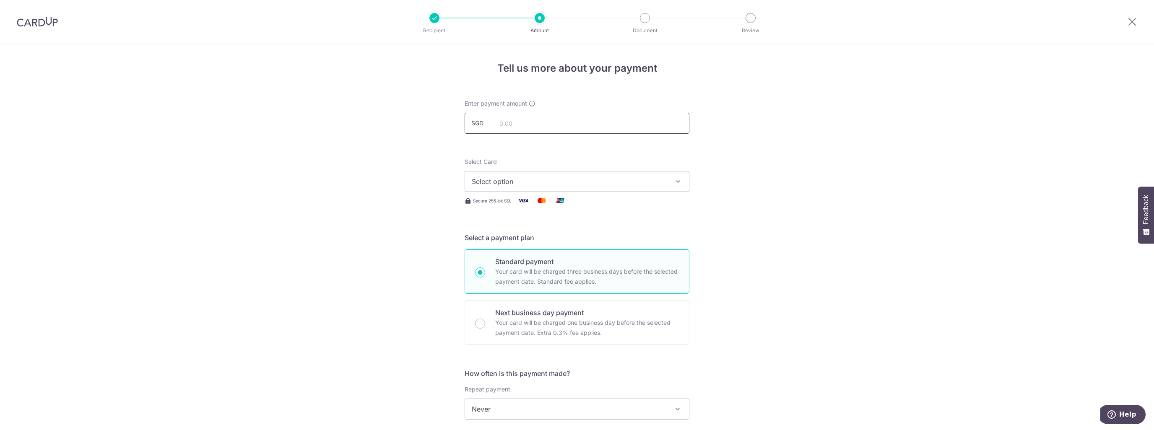
click at [517, 128] on input "text" at bounding box center [577, 123] width 225 height 21
type input "13,625.00"
click at [528, 184] on span "Select option" at bounding box center [569, 182] width 195 height 10
click at [519, 240] on span "**** 3882" at bounding box center [508, 242] width 32 height 10
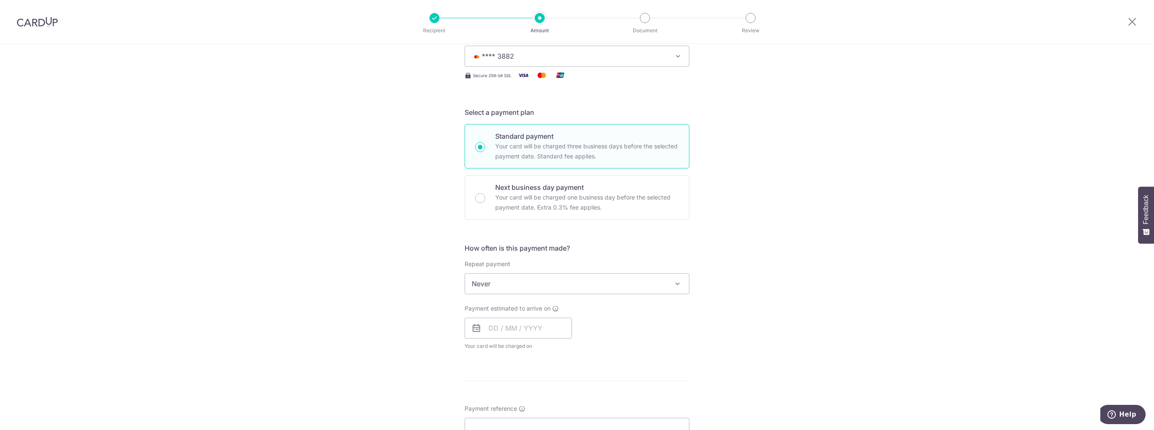
scroll to position [126, 0]
click at [507, 330] on input "text" at bounding box center [518, 327] width 107 height 21
click at [559, 387] on link "5" at bounding box center [565, 387] width 13 height 13
type input "[DATE]"
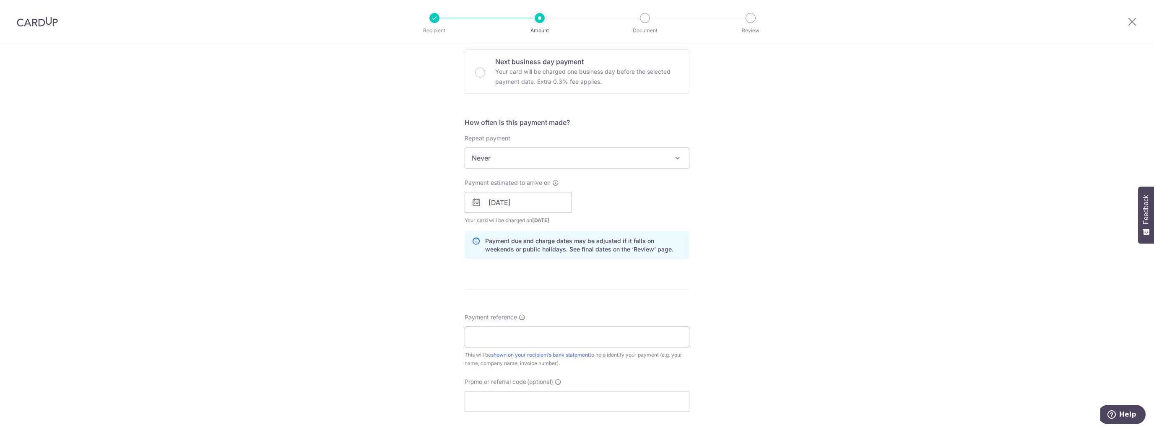
scroll to position [252, 0]
drag, startPoint x: 549, startPoint y: 327, endPoint x: 552, endPoint y: 331, distance: 5.7
click at [549, 327] on input "Payment reference" at bounding box center [577, 336] width 225 height 21
paste input "MPCINV250128"
click at [547, 333] on input "MPCINV250128 -" at bounding box center [577, 336] width 225 height 21
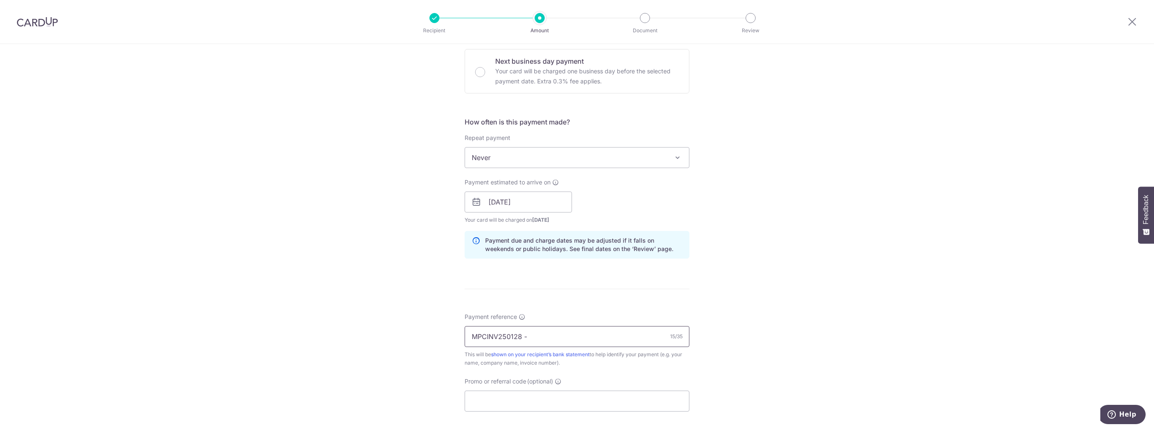
paste input "2672"
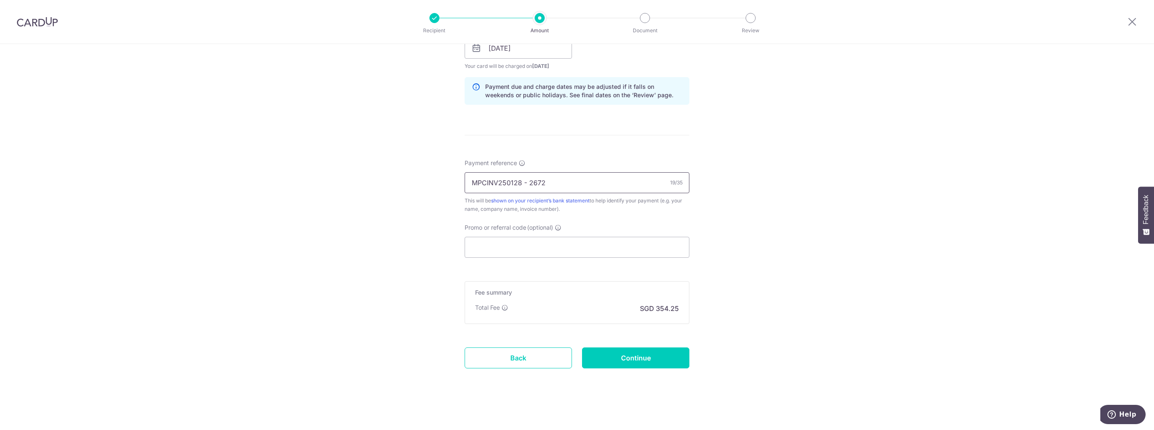
scroll to position [406, 0]
type input "MPCINV250128 - 2672"
click at [640, 361] on input "Continue" at bounding box center [635, 357] width 107 height 21
type input "Create Schedule"
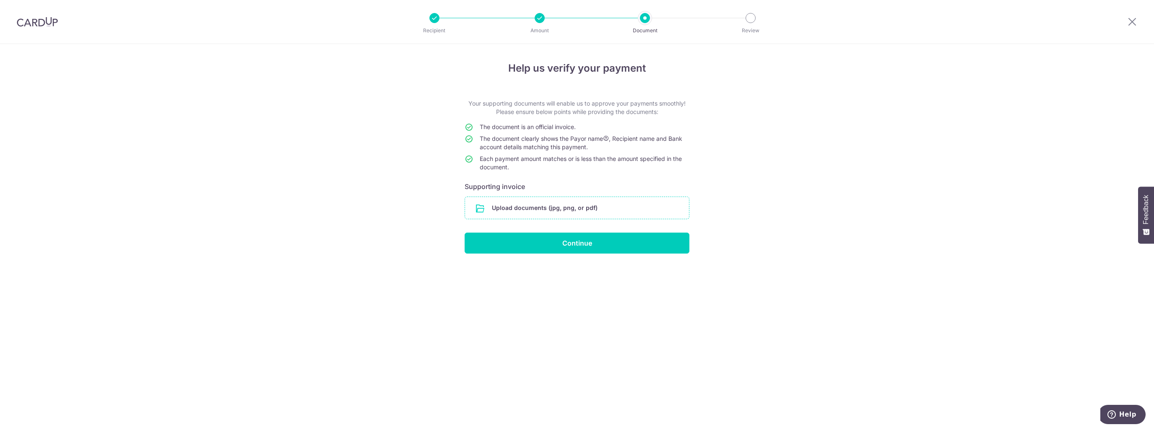
click at [540, 208] on input "file" at bounding box center [577, 208] width 224 height 22
click at [539, 200] on input "file" at bounding box center [577, 208] width 224 height 22
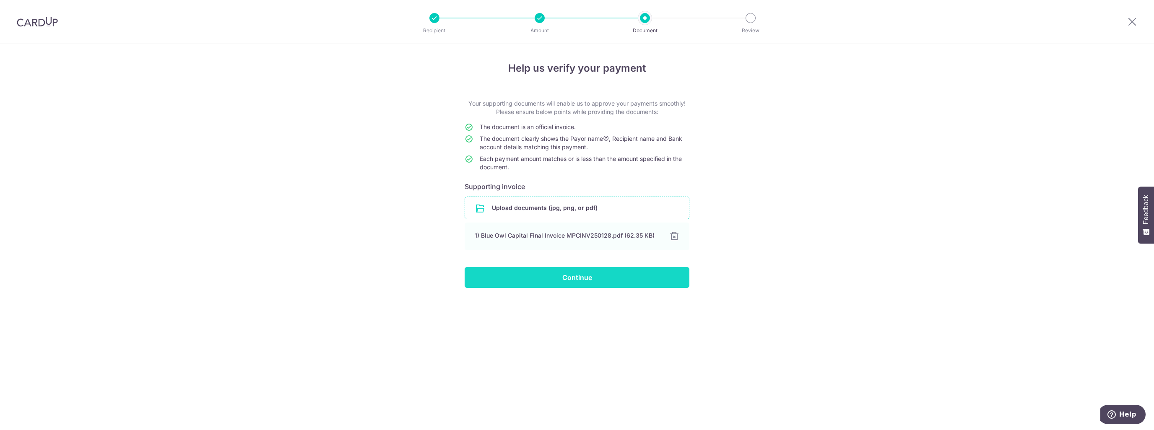
click at [599, 278] on input "Continue" at bounding box center [577, 277] width 225 height 21
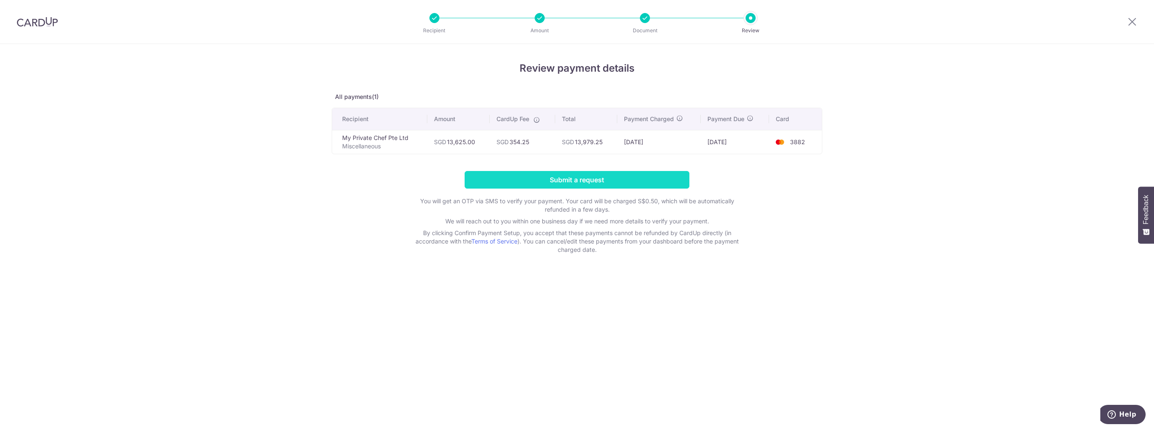
click at [620, 180] on input "Submit a request" at bounding box center [577, 180] width 225 height 18
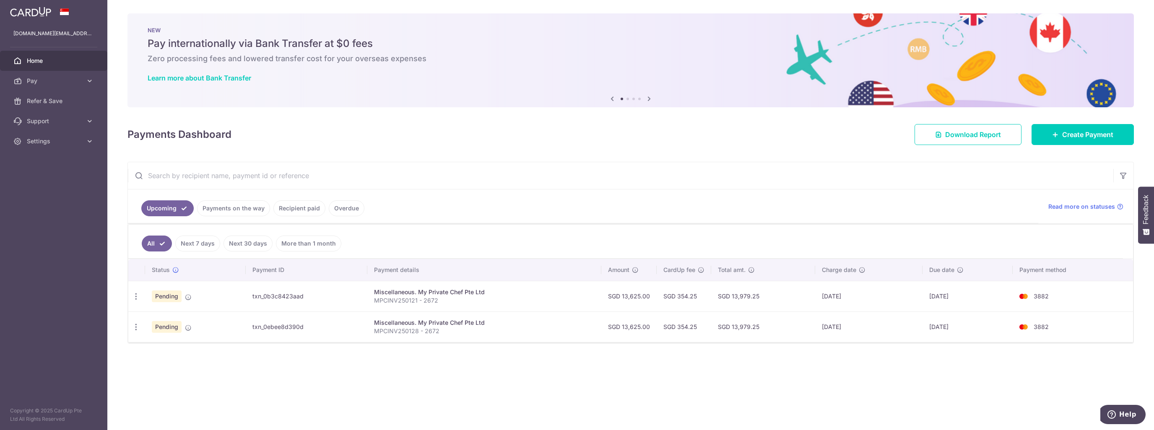
click at [367, 393] on div "× Pause Schedule Pause all future payments in this series Pause just this one p…" at bounding box center [630, 215] width 1047 height 430
